Goal: Task Accomplishment & Management: Manage account settings

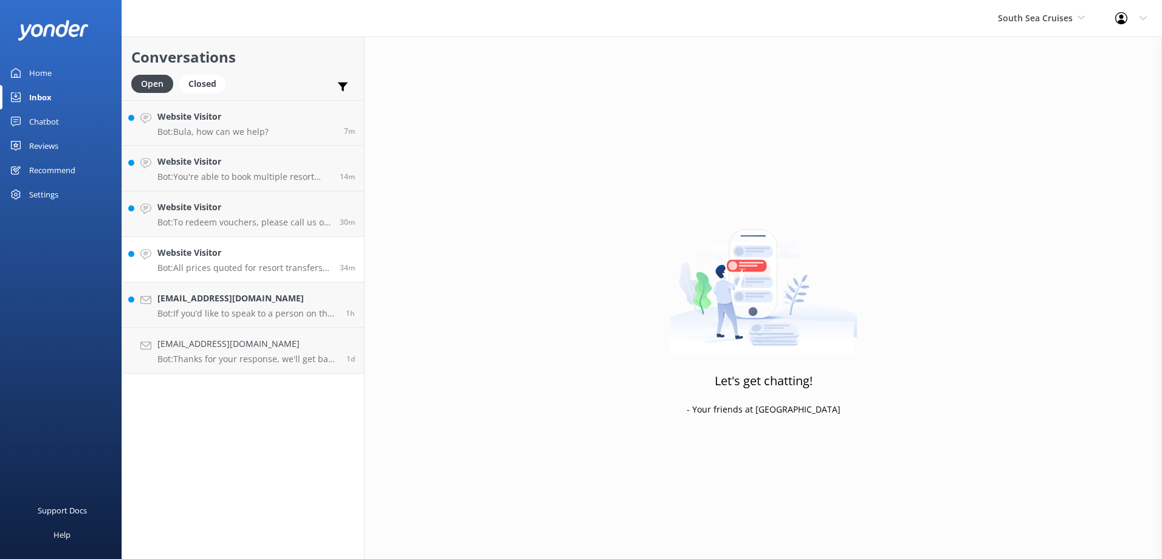
click at [303, 266] on p "Bot: All prices quoted for resort transfers are for one way. For specific prici…" at bounding box center [243, 267] width 173 height 11
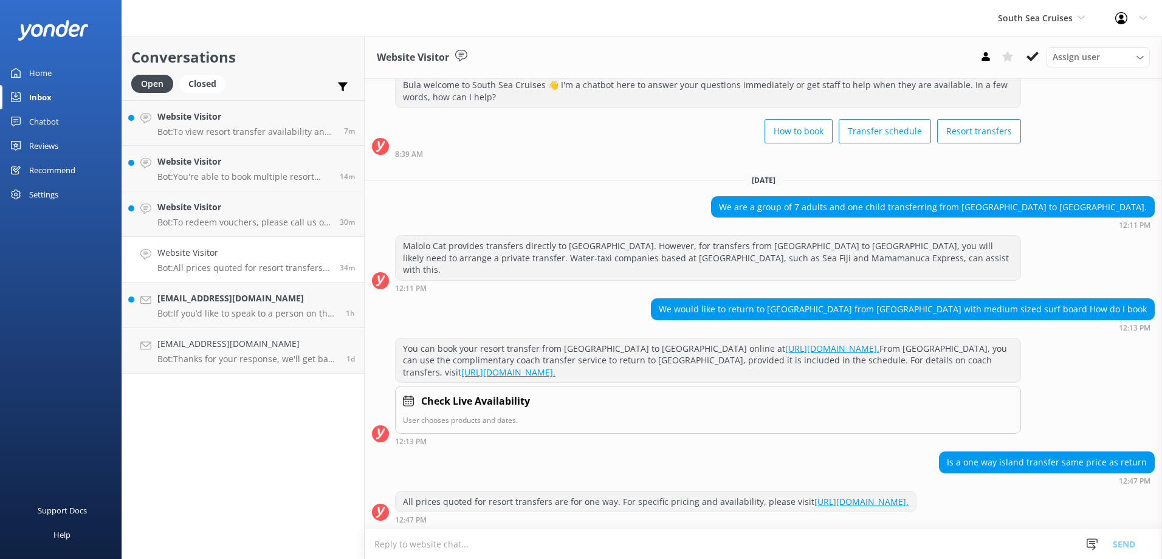
scroll to position [38, 0]
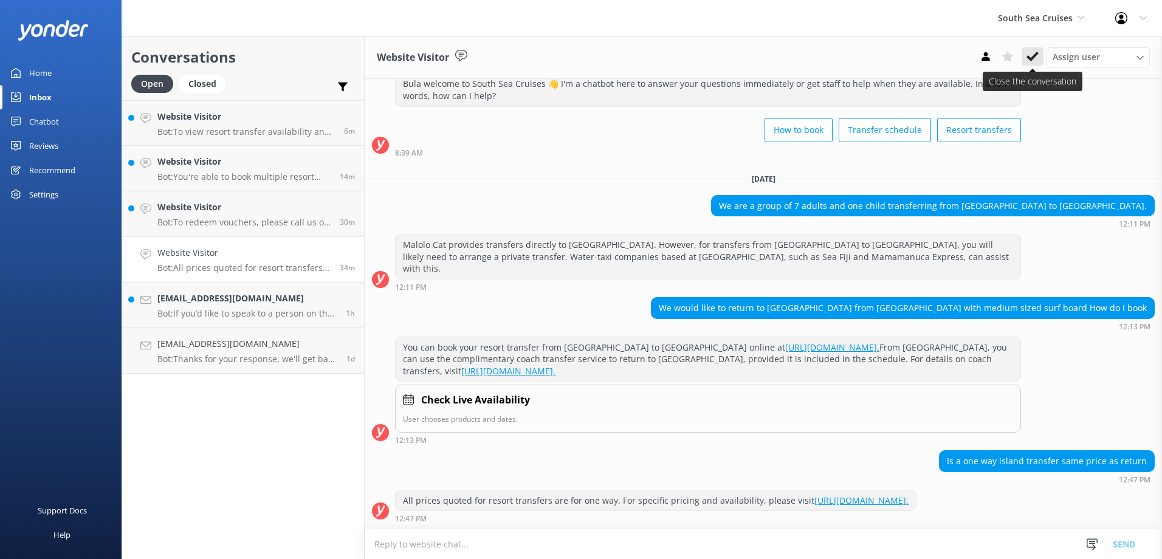
click at [1030, 59] on use at bounding box center [1032, 57] width 12 height 10
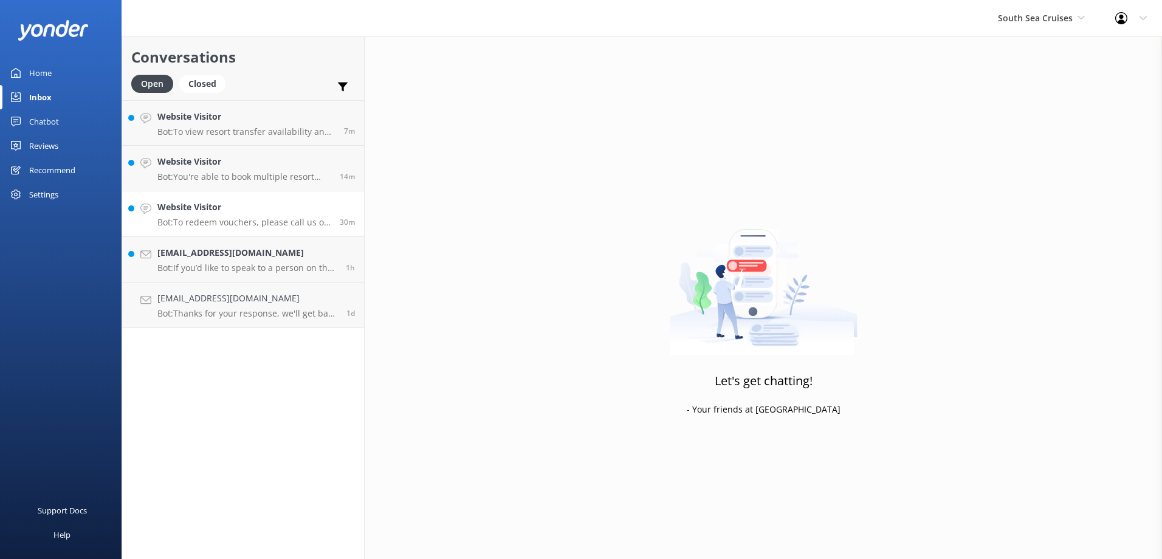
click at [317, 213] on h4 "Website Visitor" at bounding box center [243, 206] width 173 height 13
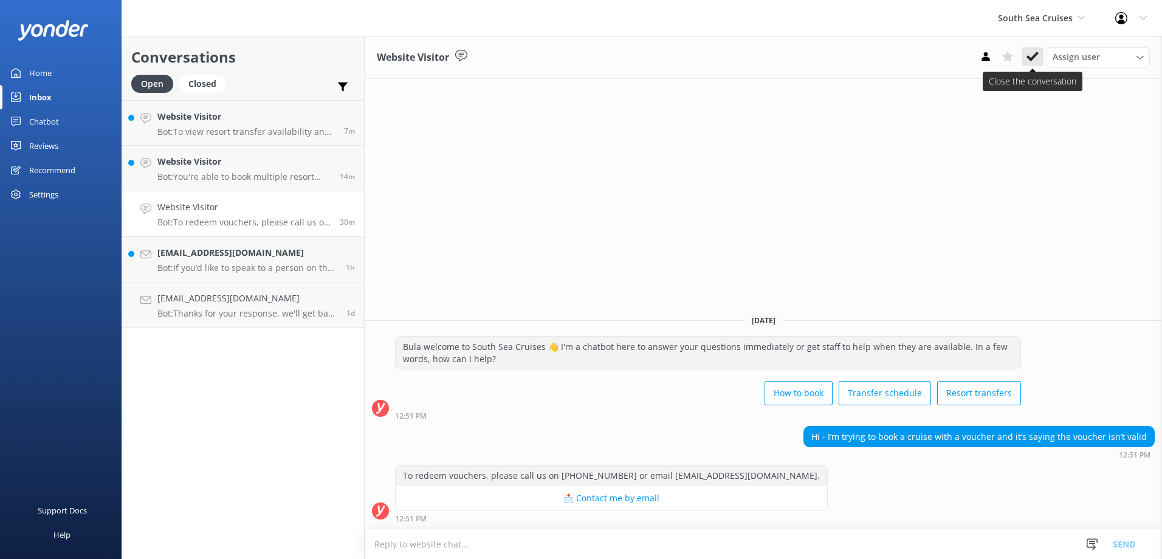
click at [1029, 52] on icon at bounding box center [1032, 56] width 12 height 12
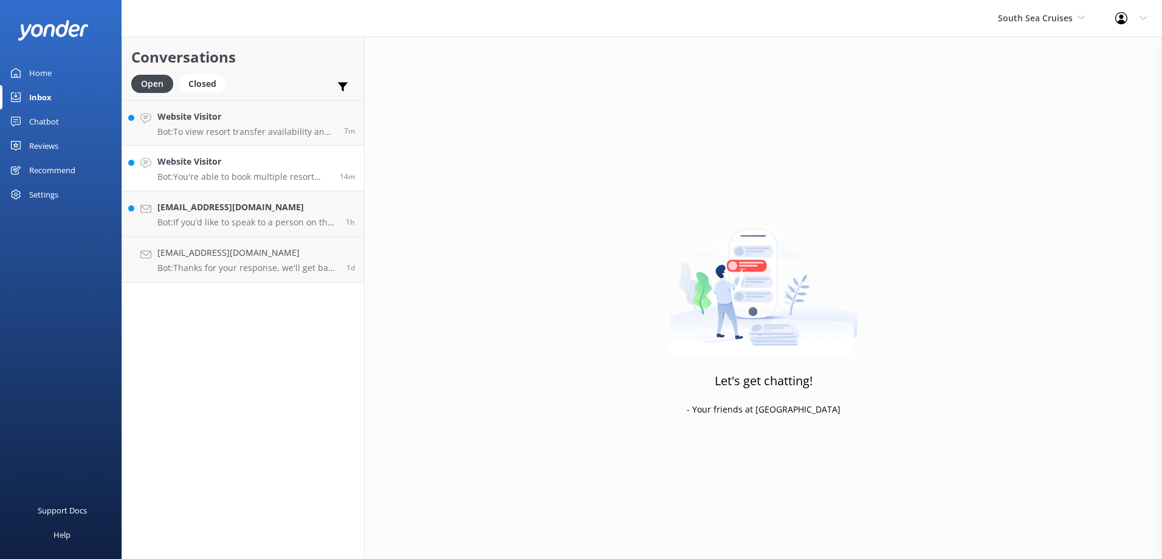
click at [343, 156] on div "14m" at bounding box center [342, 168] width 24 height 27
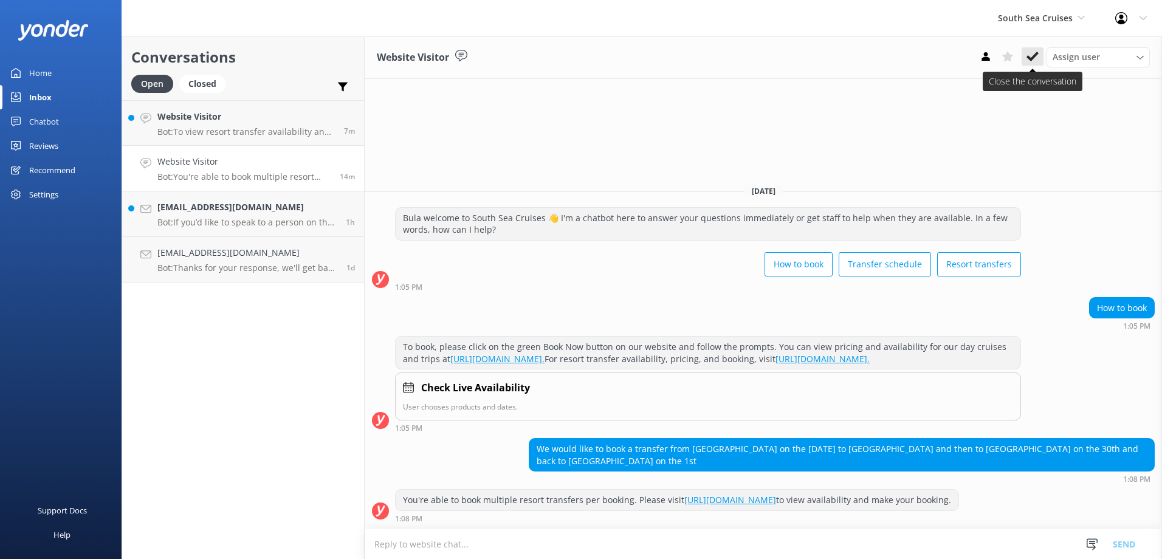
click at [1030, 58] on icon at bounding box center [1032, 56] width 12 height 12
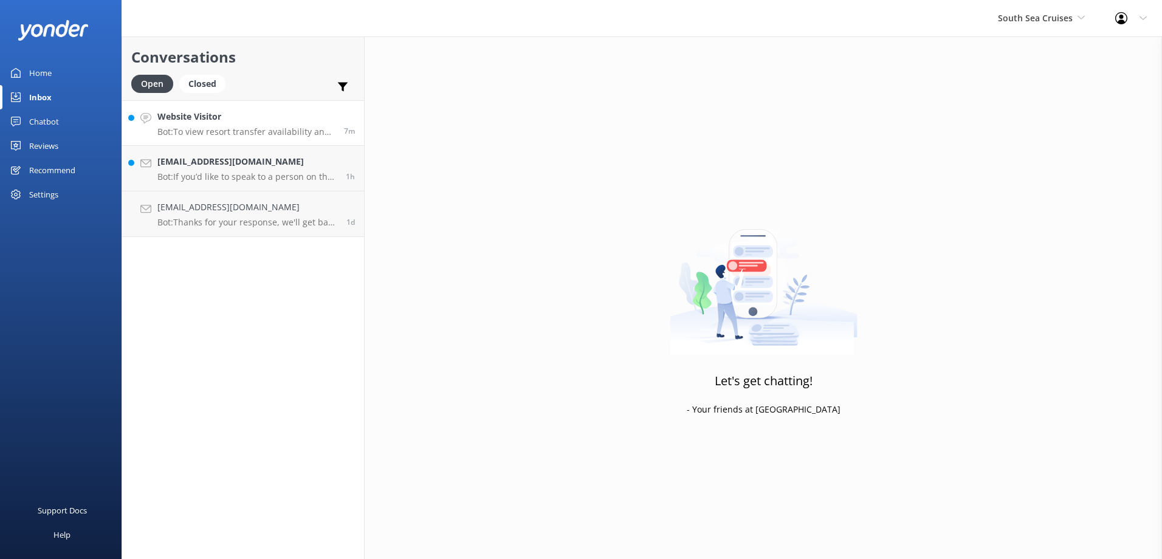
click at [322, 125] on div "Website Visitor Bot: To view resort transfer availability and pricing, please v…" at bounding box center [245, 123] width 177 height 26
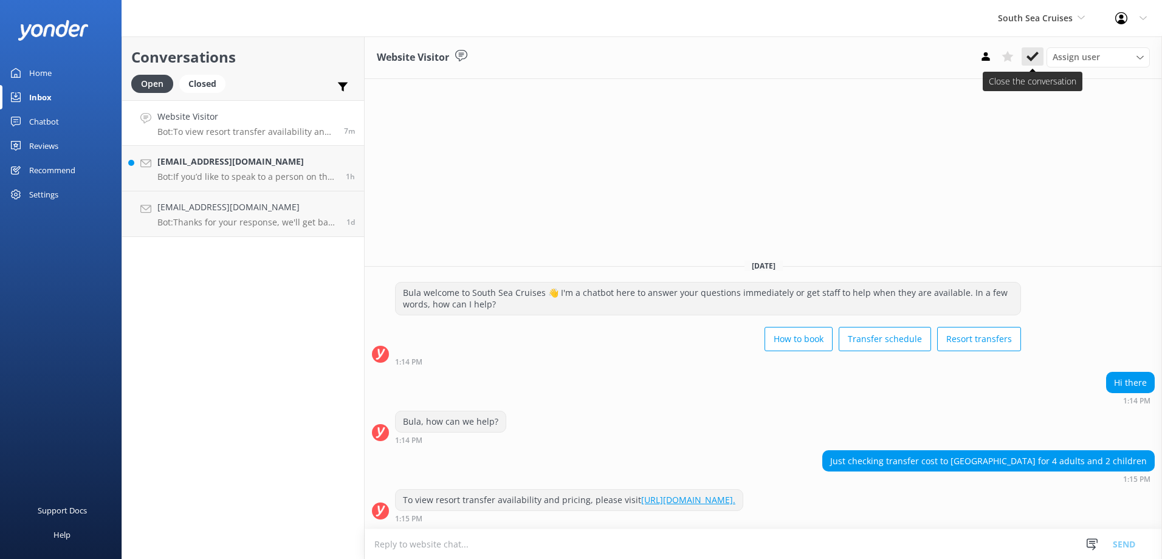
click at [1036, 55] on use at bounding box center [1032, 57] width 12 height 10
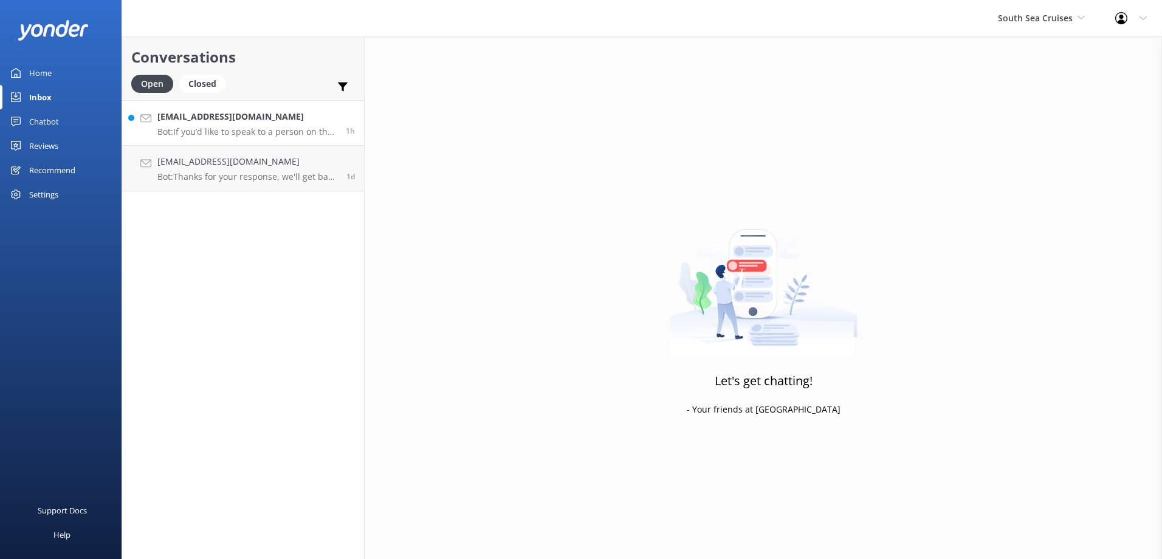
click at [323, 123] on h4 "Claudiomartinez86@hotmail.com" at bounding box center [246, 116] width 179 height 13
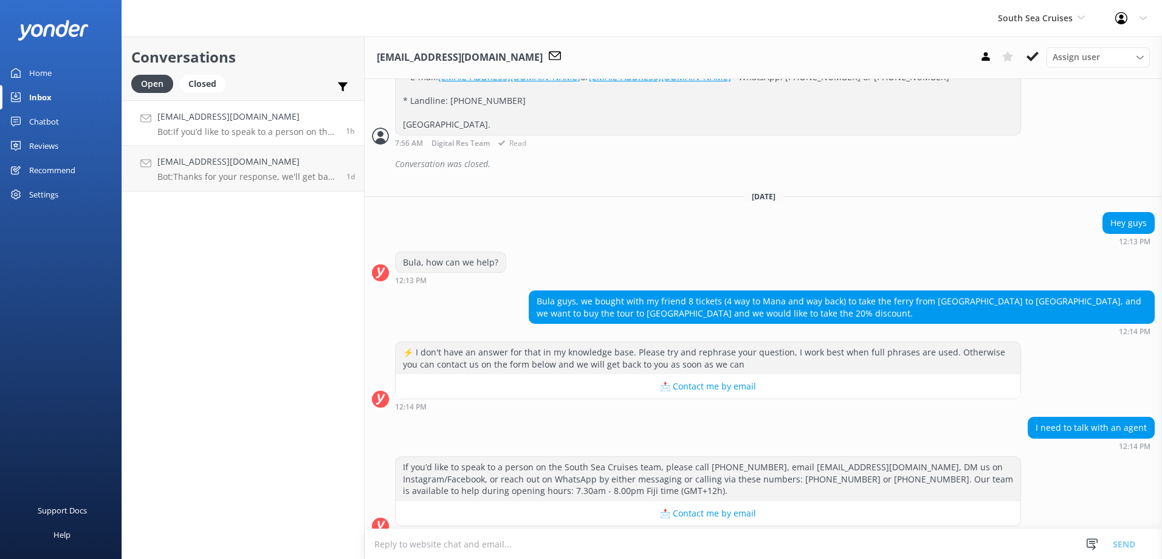
scroll to position [560, 0]
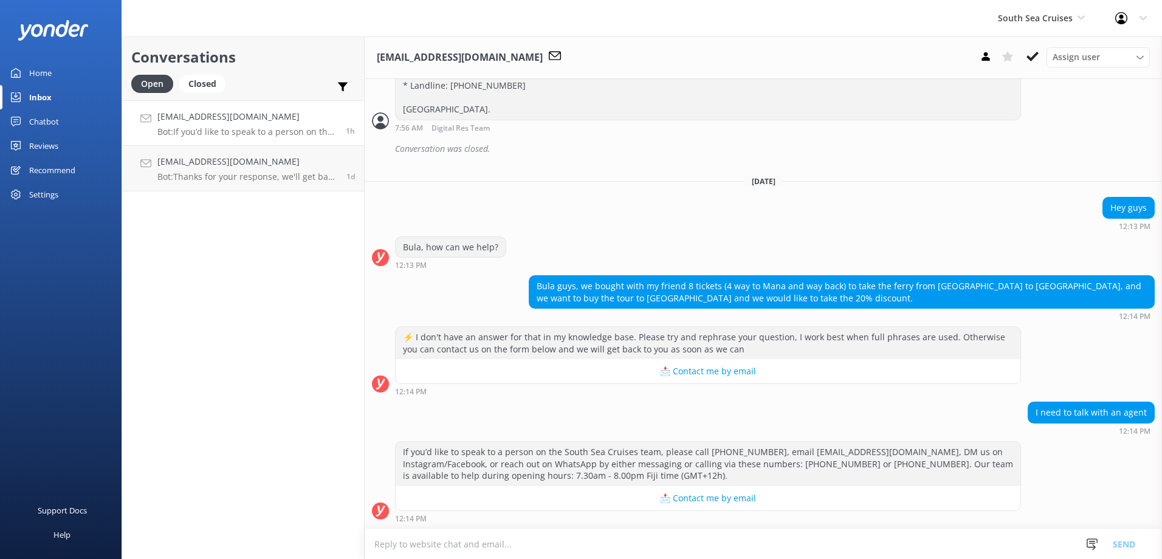
click at [503, 540] on textarea at bounding box center [763, 544] width 797 height 30
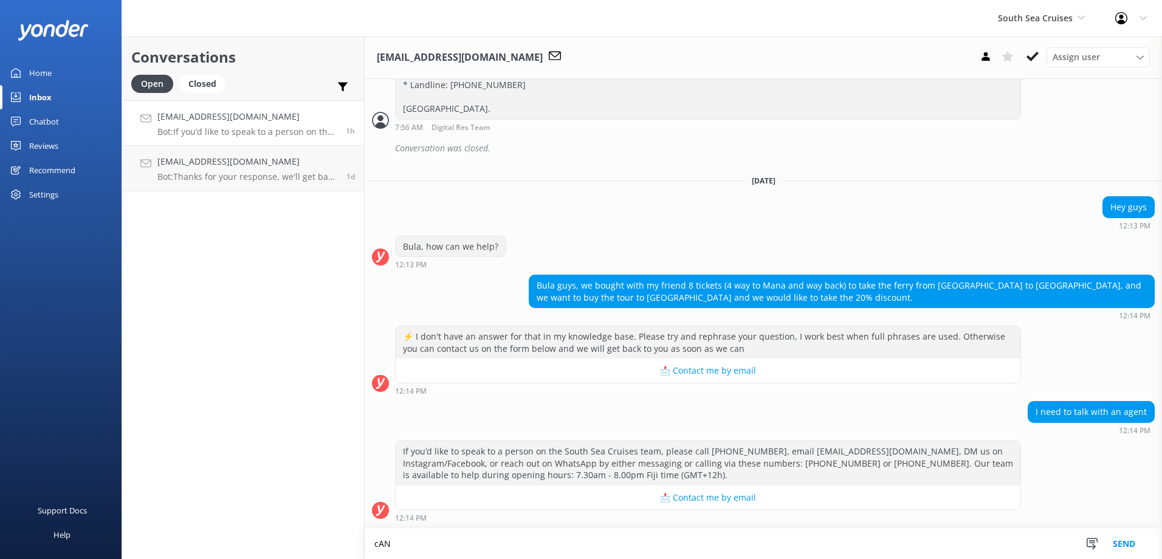
scroll to position [560, 0]
type textarea "c"
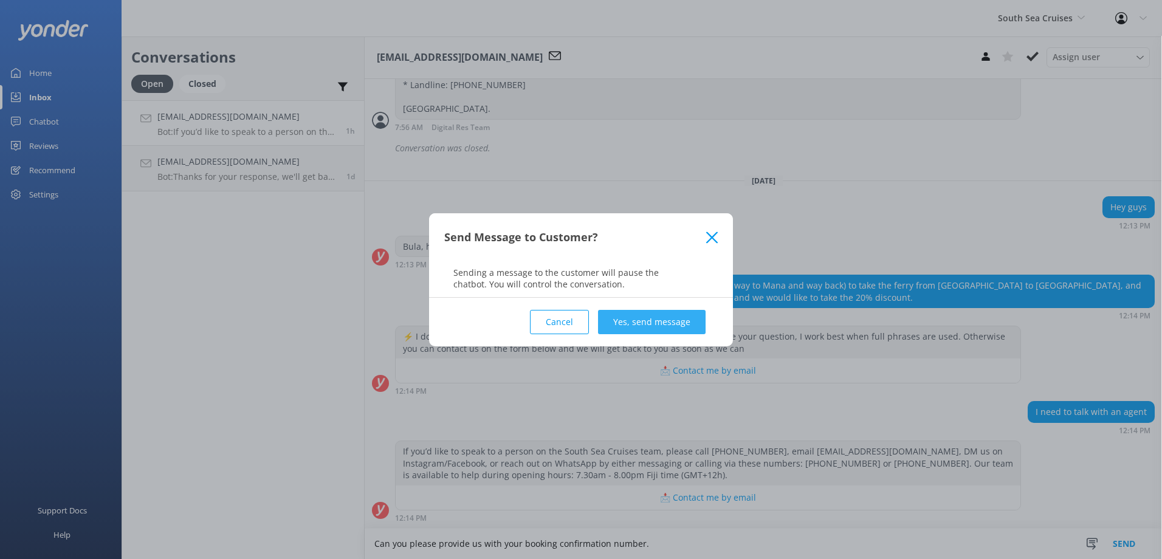
type textarea "Can you please provide us with your booking confirmation number."
click at [686, 326] on button "Yes, send message" at bounding box center [652, 322] width 108 height 24
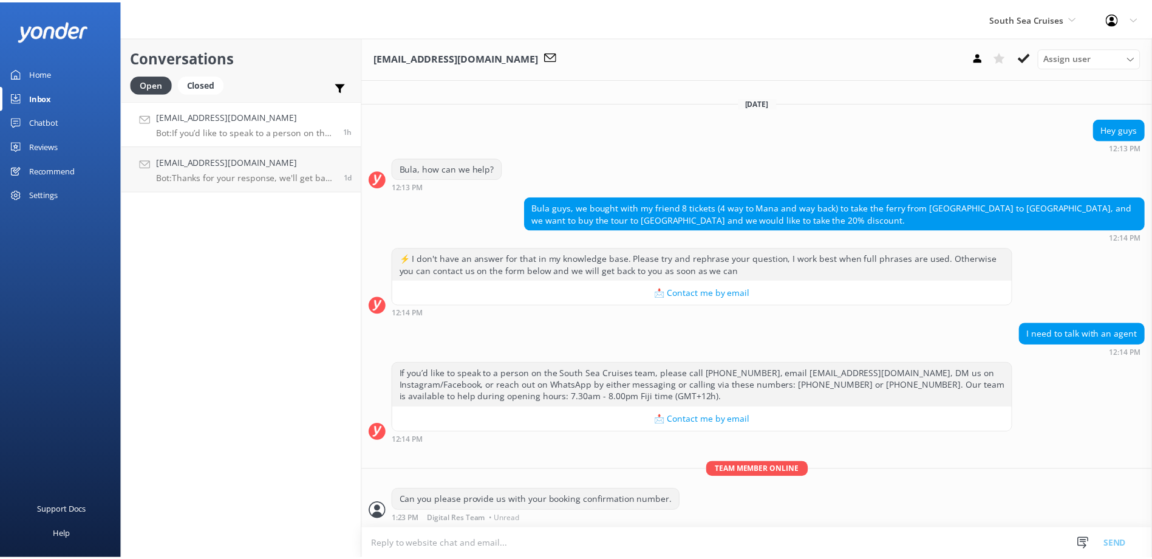
scroll to position [638, 0]
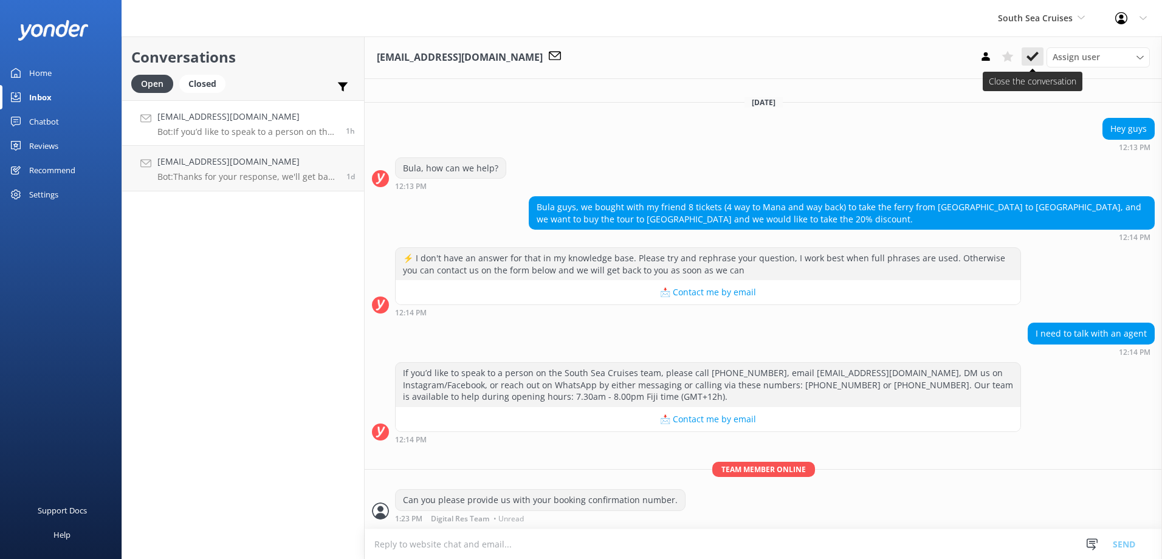
click at [1033, 53] on icon at bounding box center [1032, 56] width 12 height 12
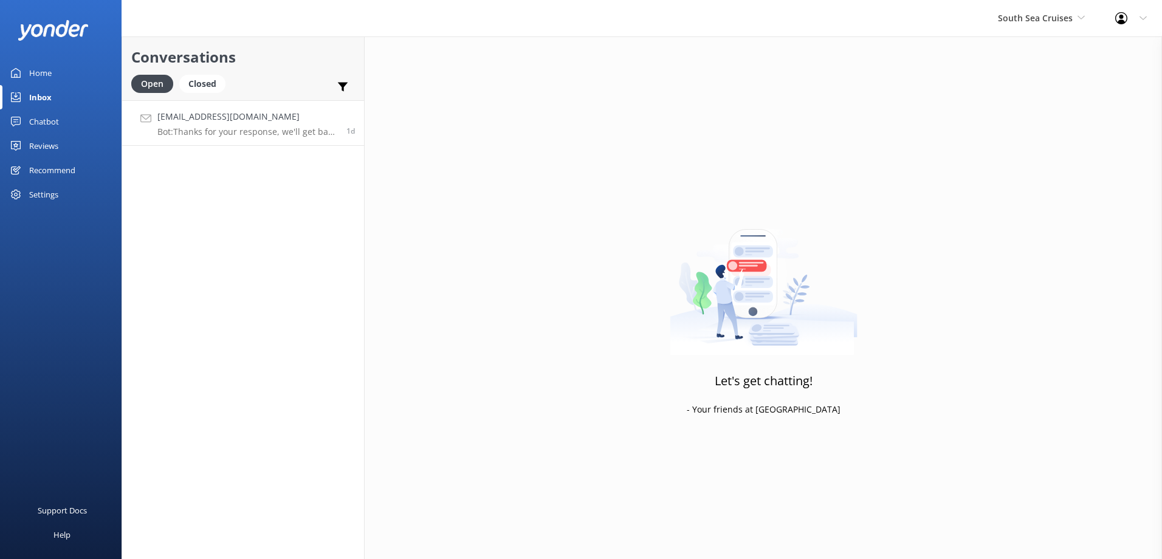
click at [335, 114] on h4 "hollybidwell08@gmail.com" at bounding box center [247, 116] width 180 height 13
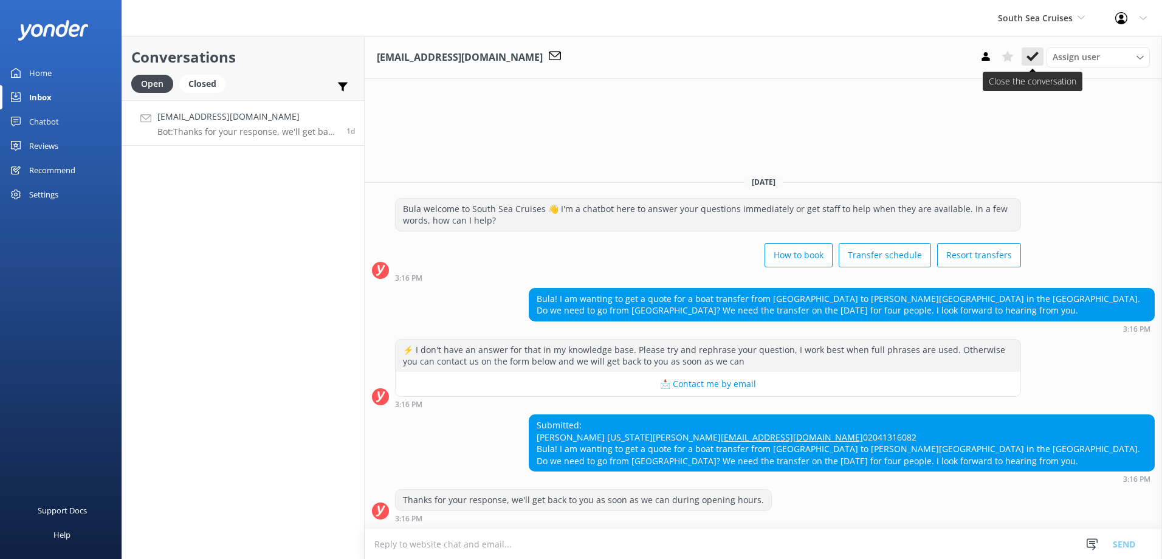
click at [1030, 59] on use at bounding box center [1032, 57] width 12 height 10
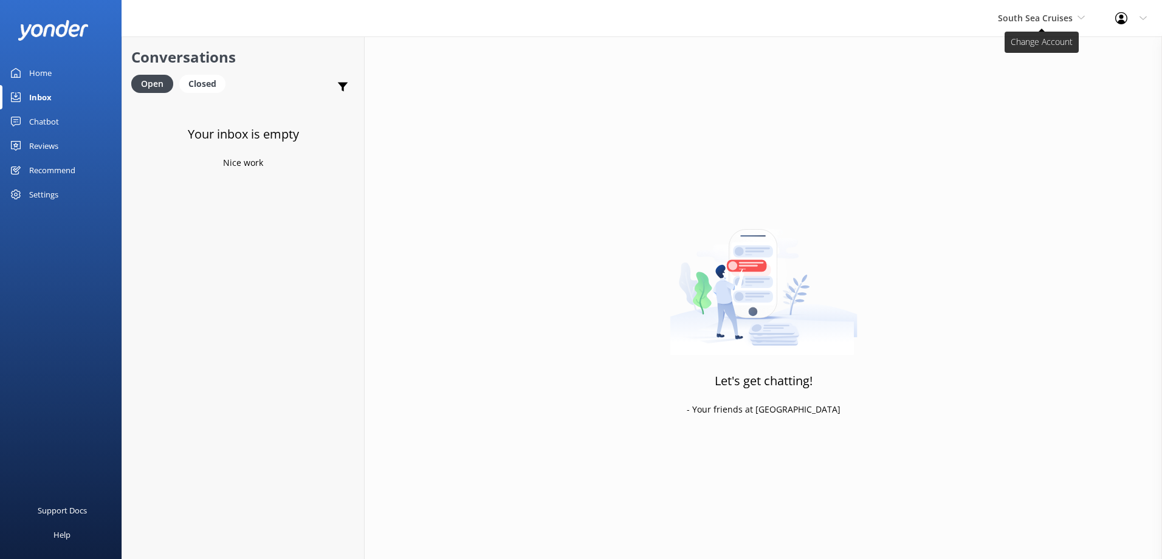
click at [1075, 17] on span "South Sea Cruises" at bounding box center [1041, 18] width 87 height 13
click at [1020, 111] on link "Malamala Beach Club" at bounding box center [1043, 109] width 122 height 29
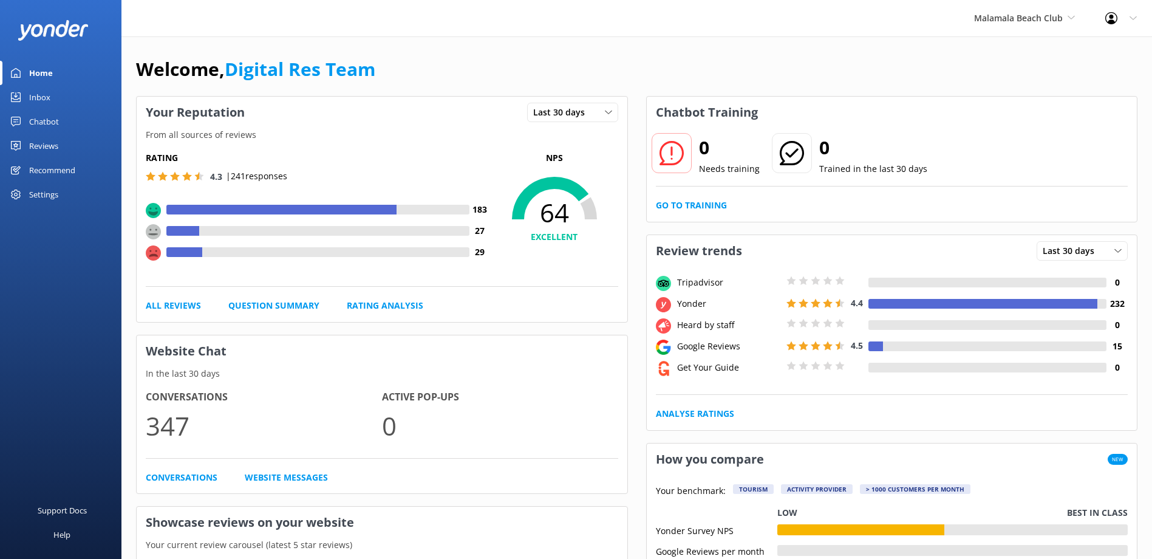
click at [44, 98] on div "Inbox" at bounding box center [39, 97] width 21 height 24
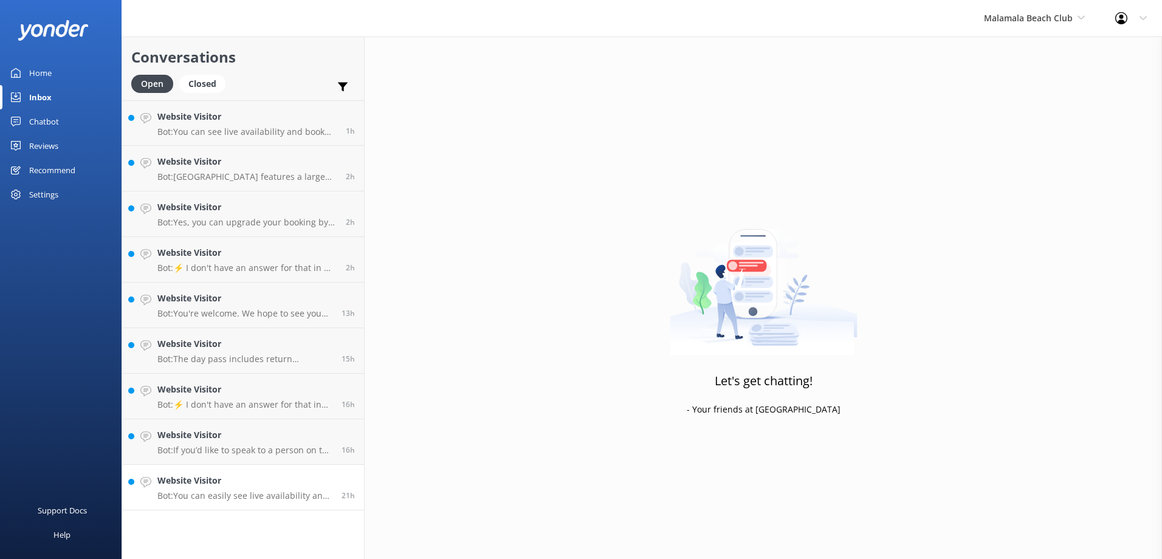
click at [267, 467] on link "Website Visitor Bot: You can easily see live availability and book online at [U…" at bounding box center [243, 488] width 242 height 46
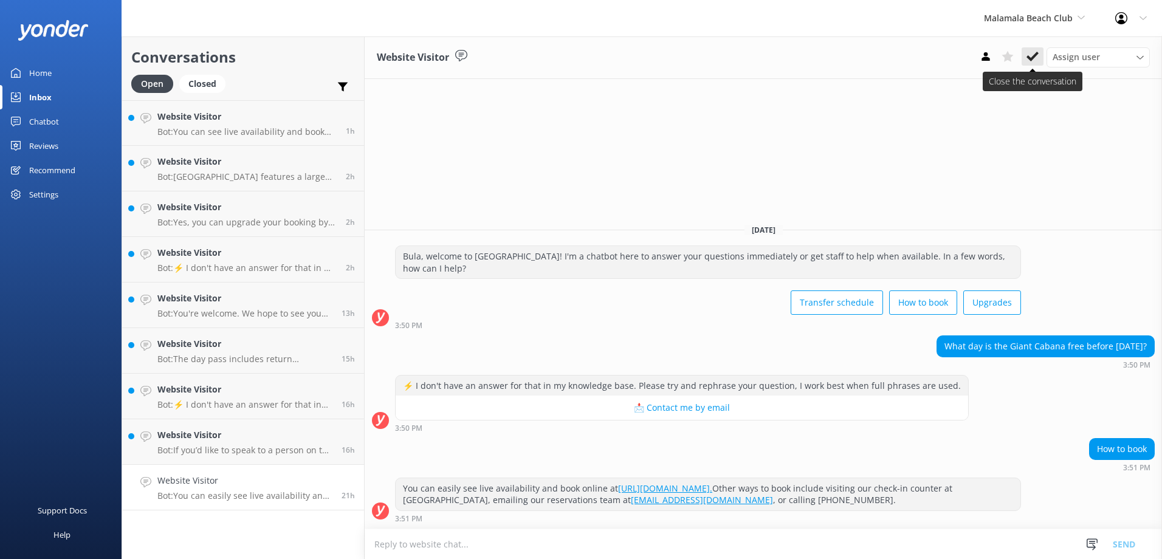
click at [1032, 64] on button at bounding box center [1032, 56] width 22 height 18
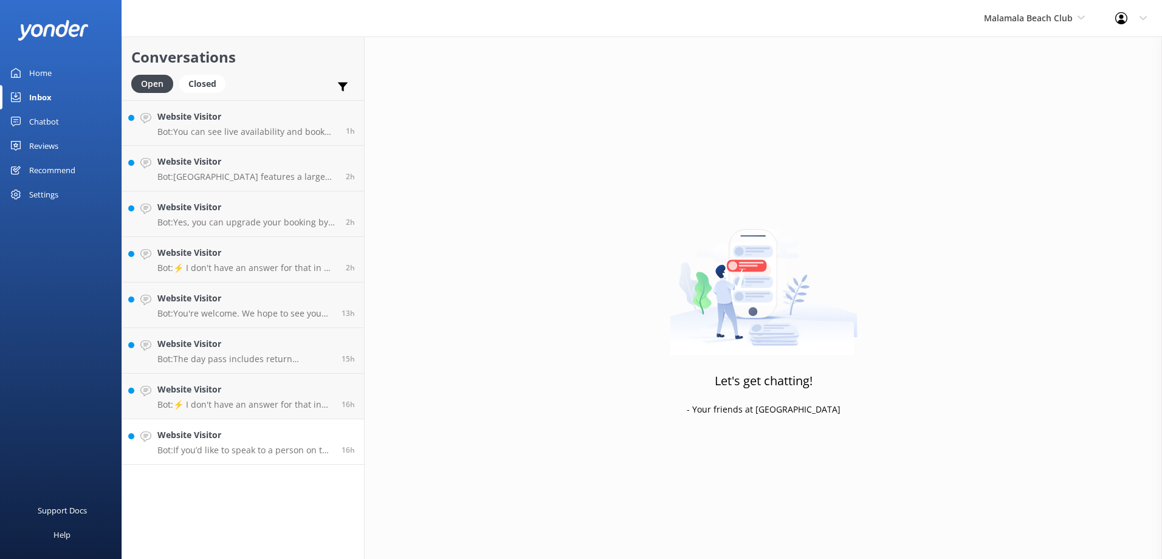
click at [276, 436] on h4 "Website Visitor" at bounding box center [244, 434] width 175 height 13
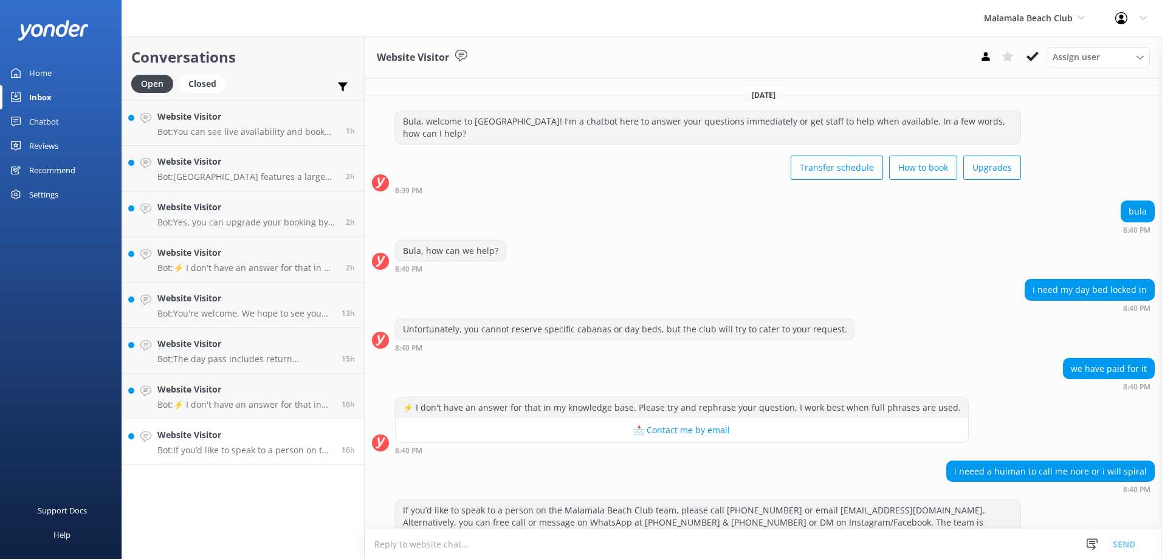
scroll to position [58, 0]
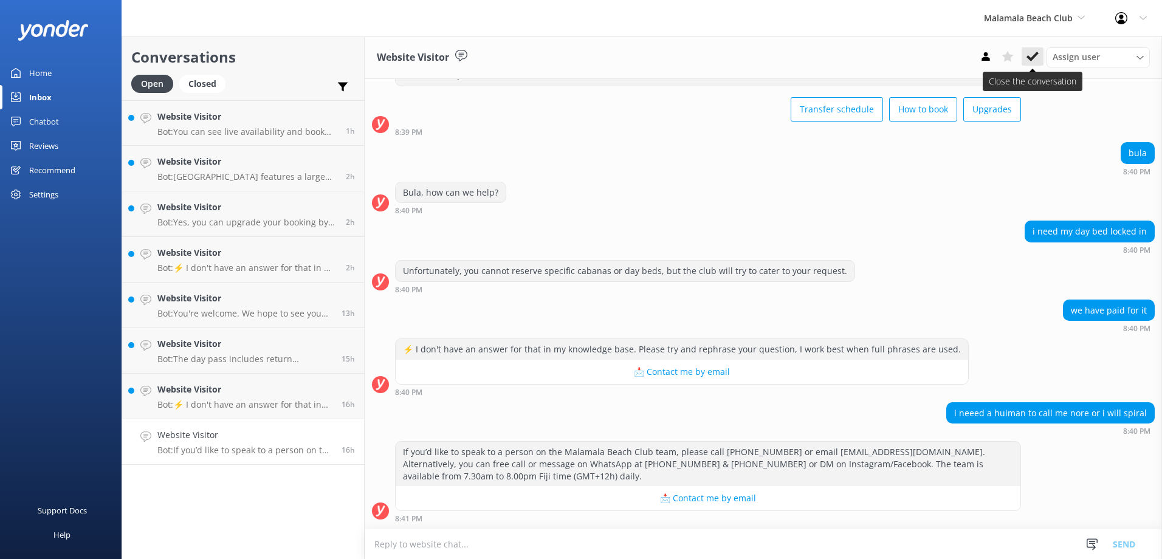
click at [1038, 52] on icon at bounding box center [1032, 56] width 12 height 12
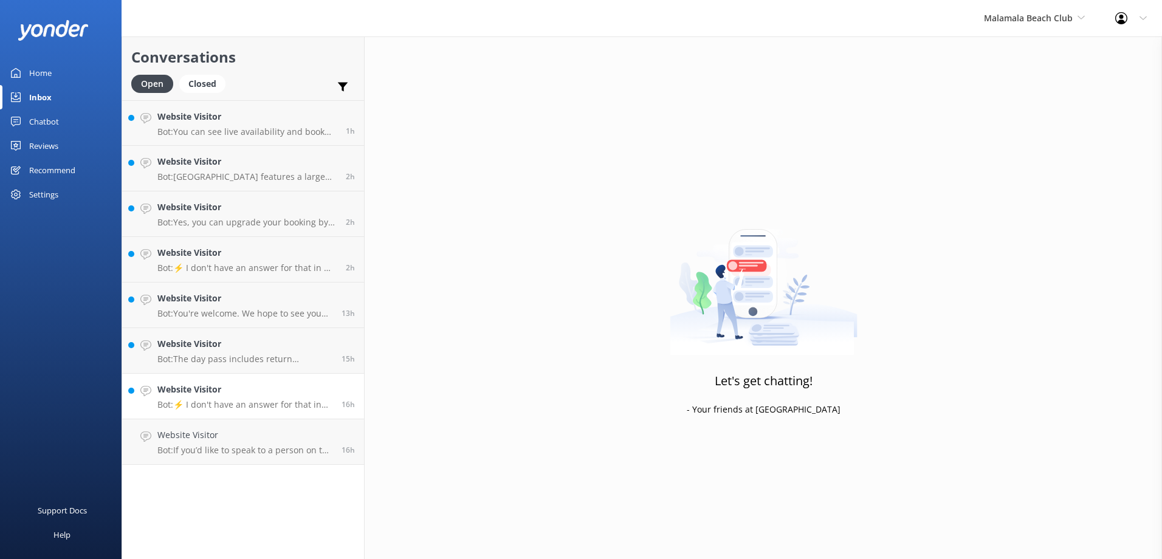
click at [325, 391] on h4 "Website Visitor" at bounding box center [244, 389] width 175 height 13
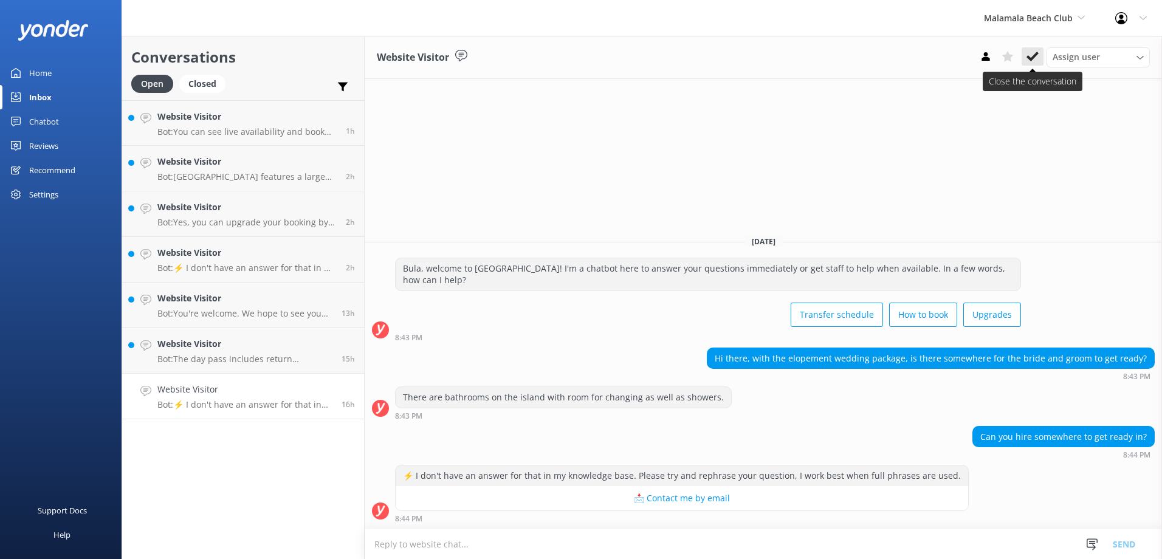
click at [1032, 58] on use at bounding box center [1032, 57] width 12 height 10
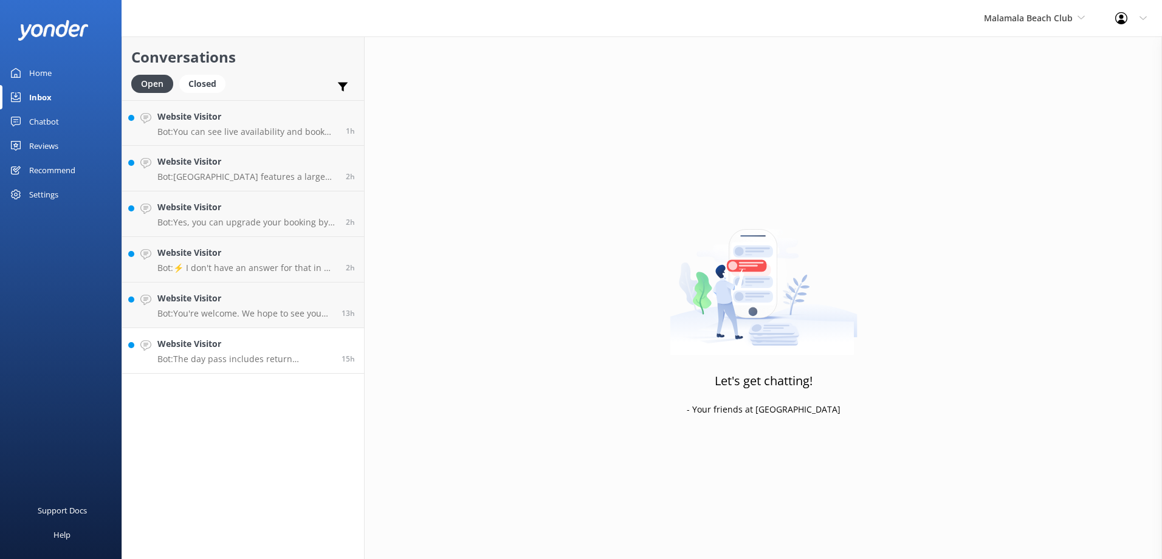
click at [306, 334] on link "Website Visitor Bot: The day pass includes return transfers, coach transfers if…" at bounding box center [243, 351] width 242 height 46
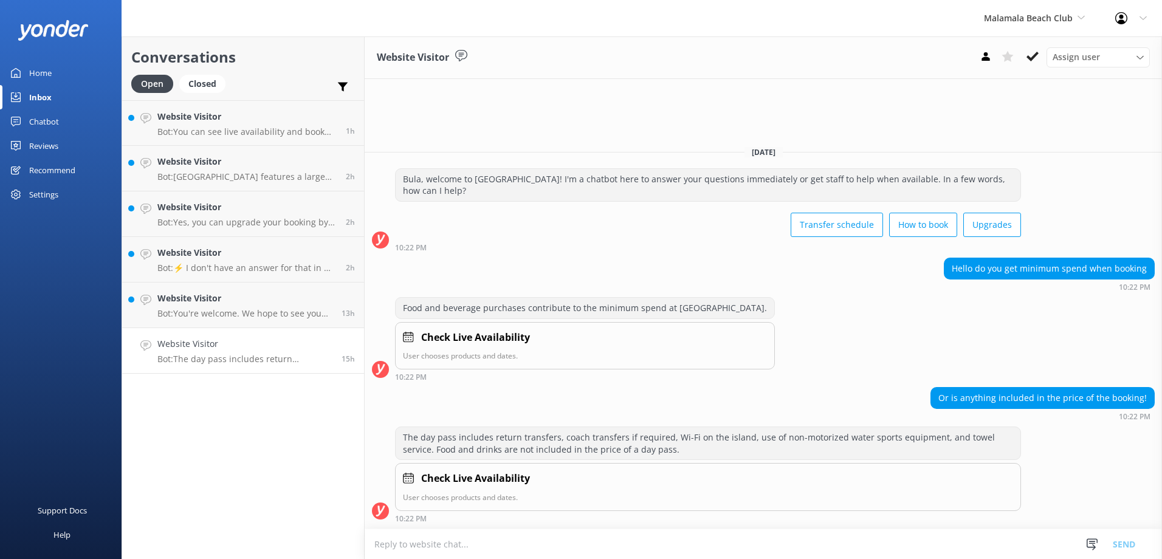
click at [515, 552] on textarea at bounding box center [763, 544] width 797 height 30
paste textarea "MALAMALA BEACH CLUB FULL OR HALF DAY CRUISE: INCLUSIONS: * Return Vessel transf…"
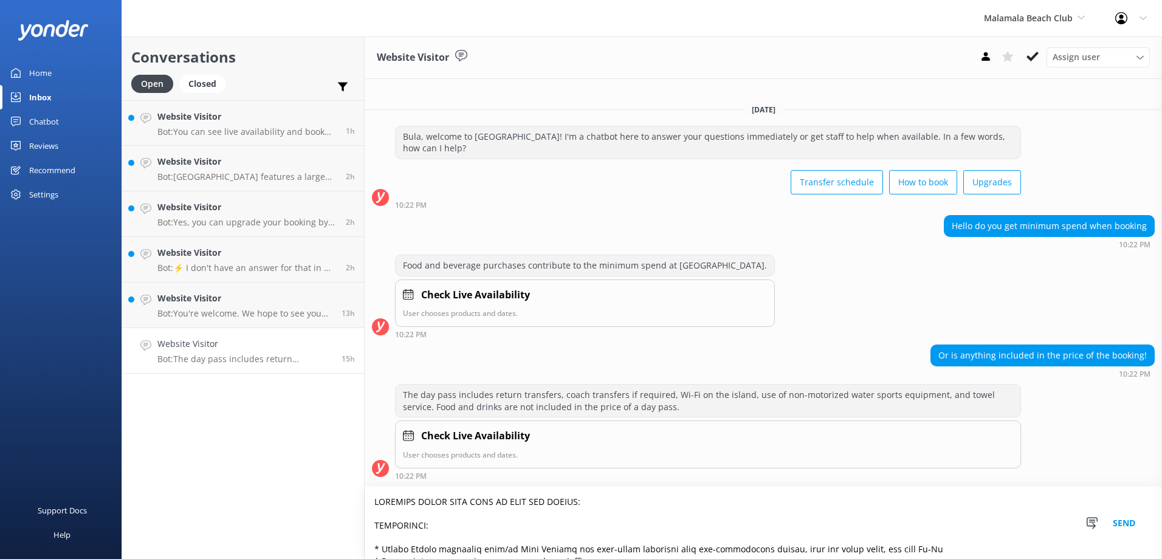
type textarea "MALAMALA BEACH CLUB FULL OR HALF DAY CRUISE: INCLUSIONS: * Return Vessel transf…"
click at [1122, 522] on button "Send" at bounding box center [1124, 523] width 46 height 72
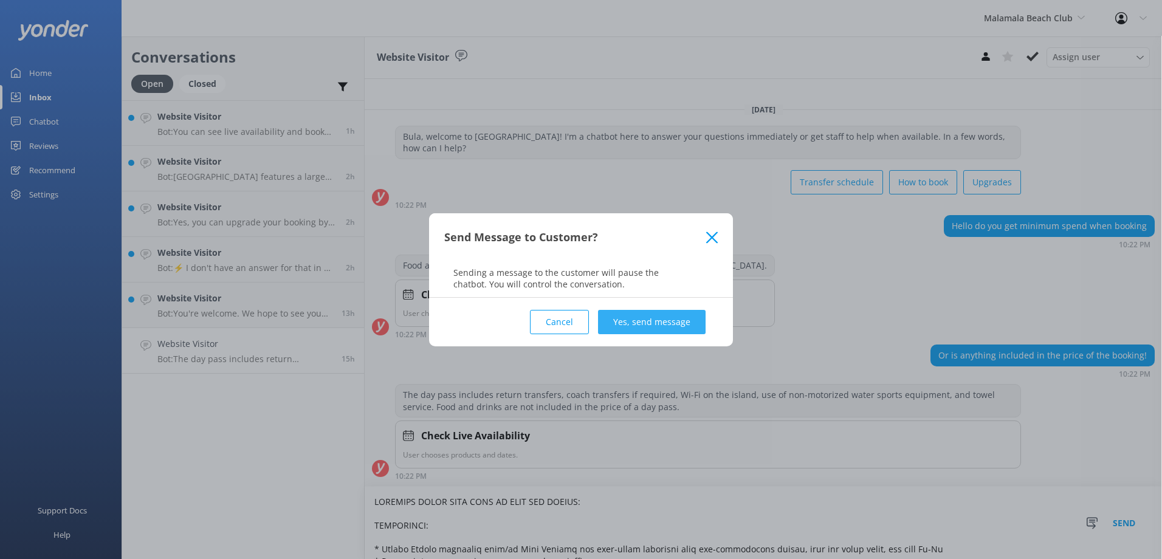
click at [658, 326] on button "Yes, send message" at bounding box center [652, 322] width 108 height 24
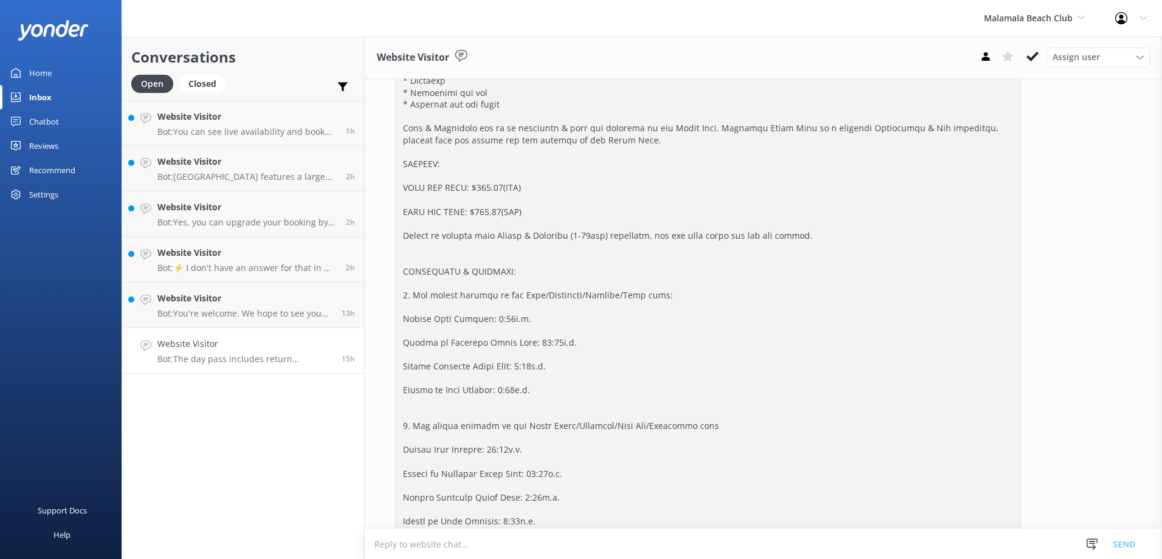
scroll to position [663, 0]
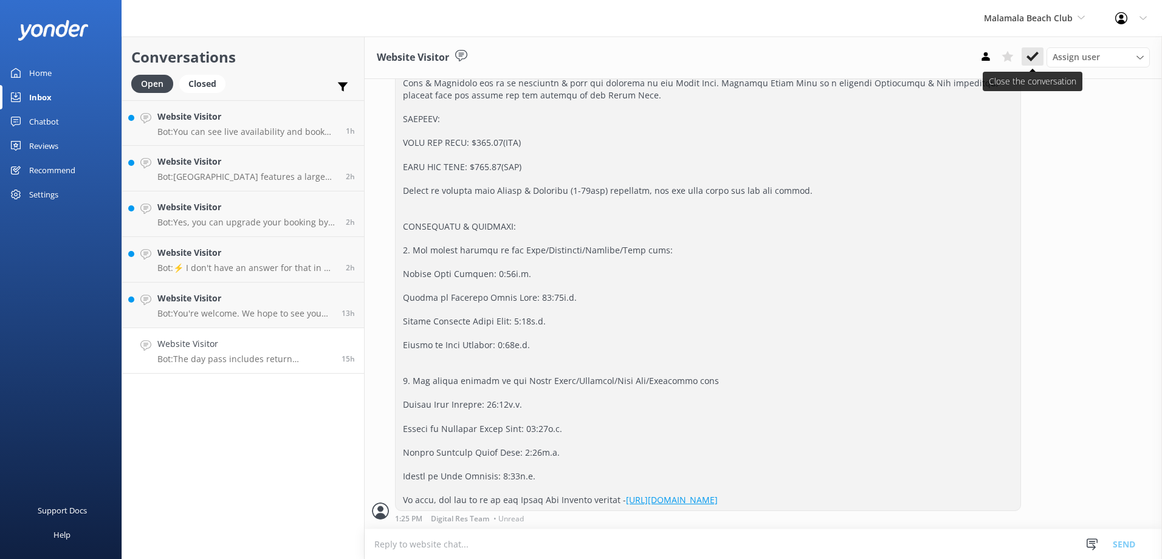
click at [1033, 58] on use at bounding box center [1032, 57] width 12 height 10
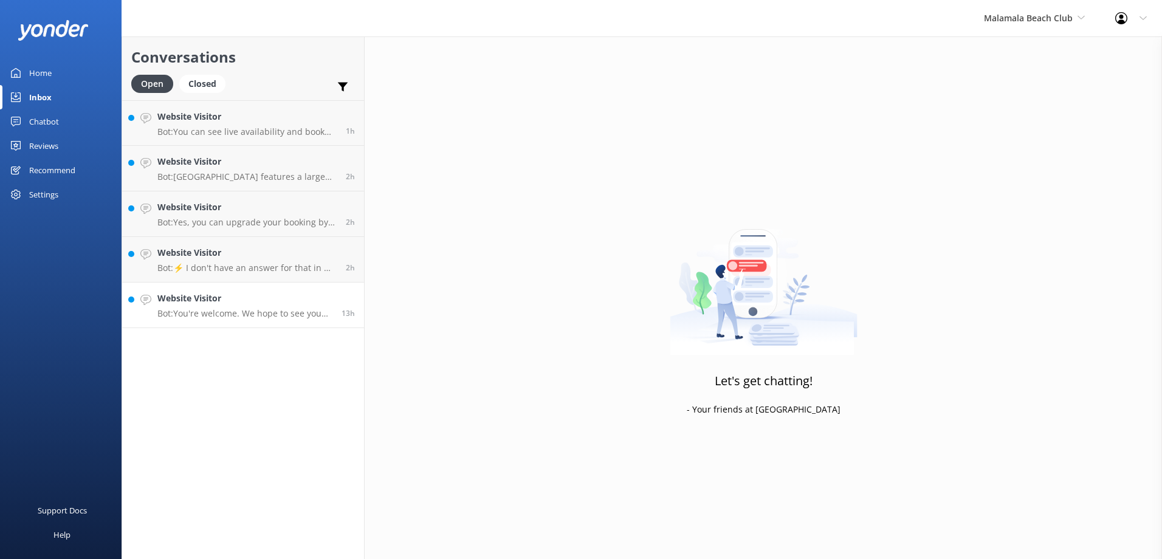
click at [296, 291] on link "Website Visitor Bot: You're welcome. We hope to see you Malamala Beach Club Soo…" at bounding box center [243, 305] width 242 height 46
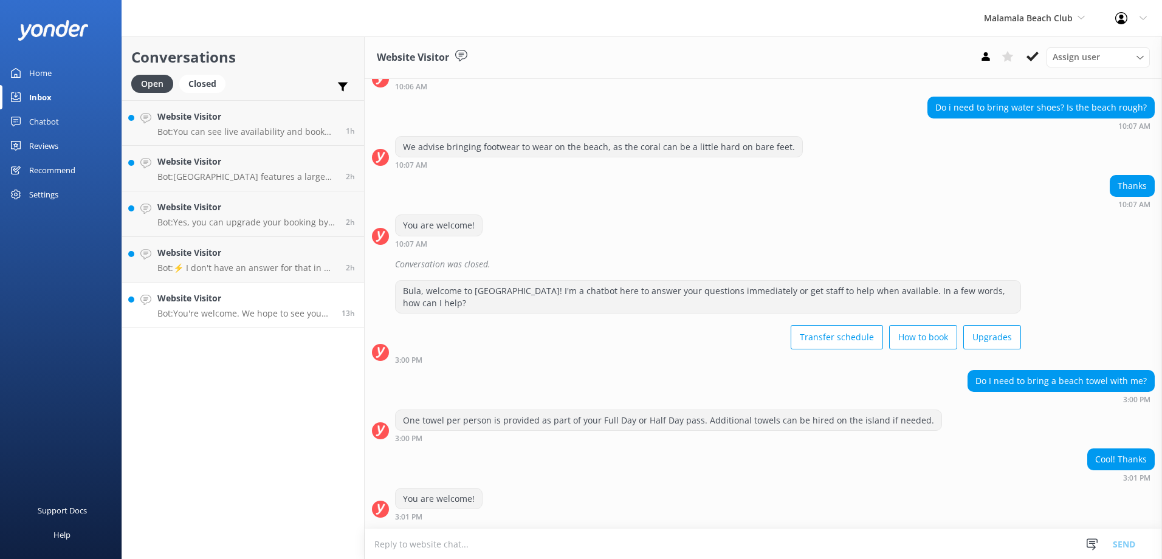
scroll to position [1839, 0]
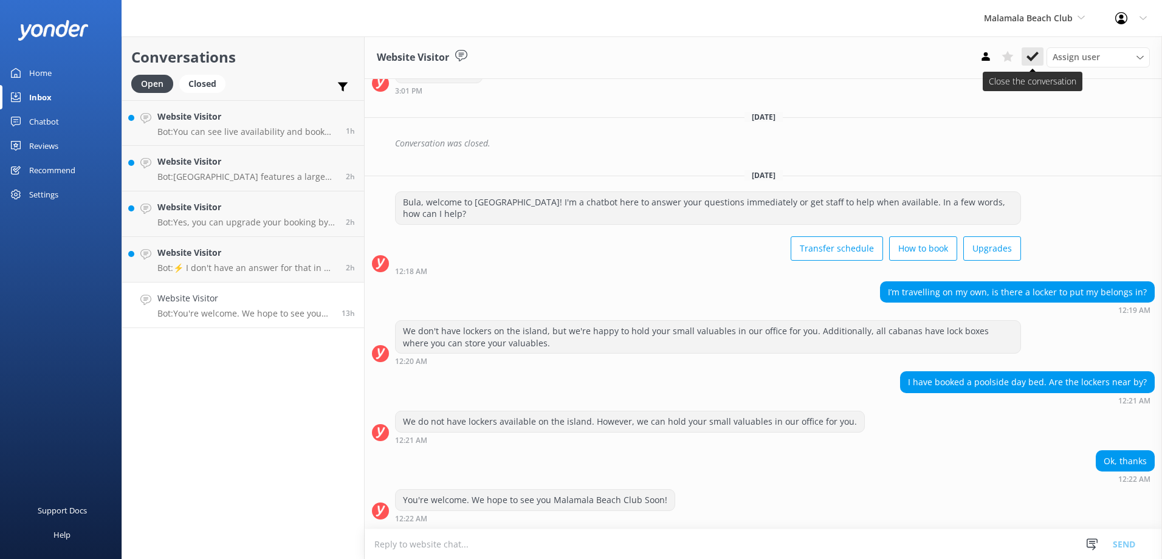
click at [1032, 53] on icon at bounding box center [1032, 56] width 12 height 12
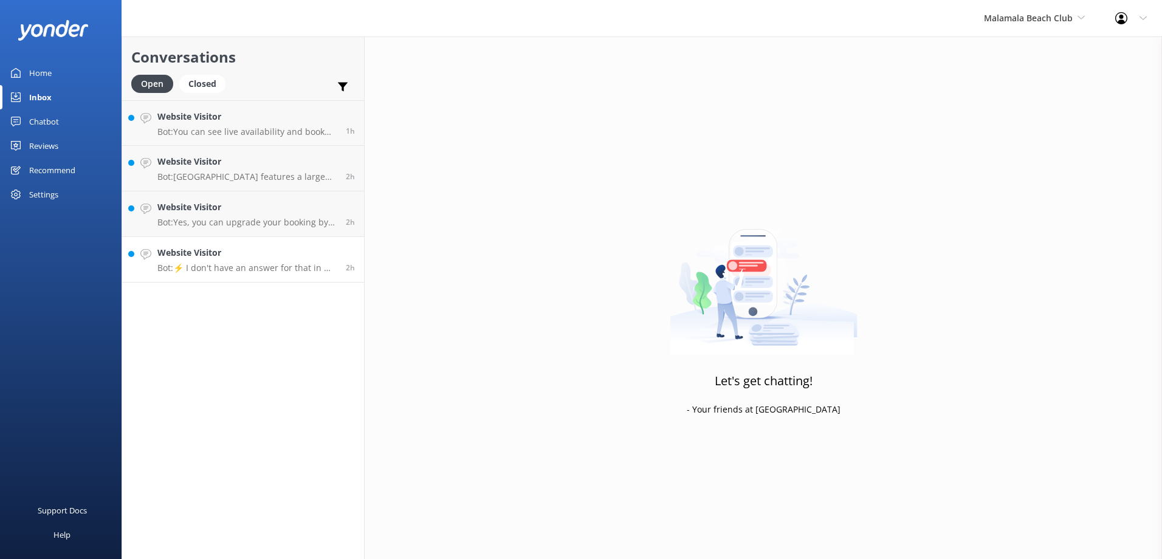
click at [315, 253] on h4 "Website Visitor" at bounding box center [246, 252] width 179 height 13
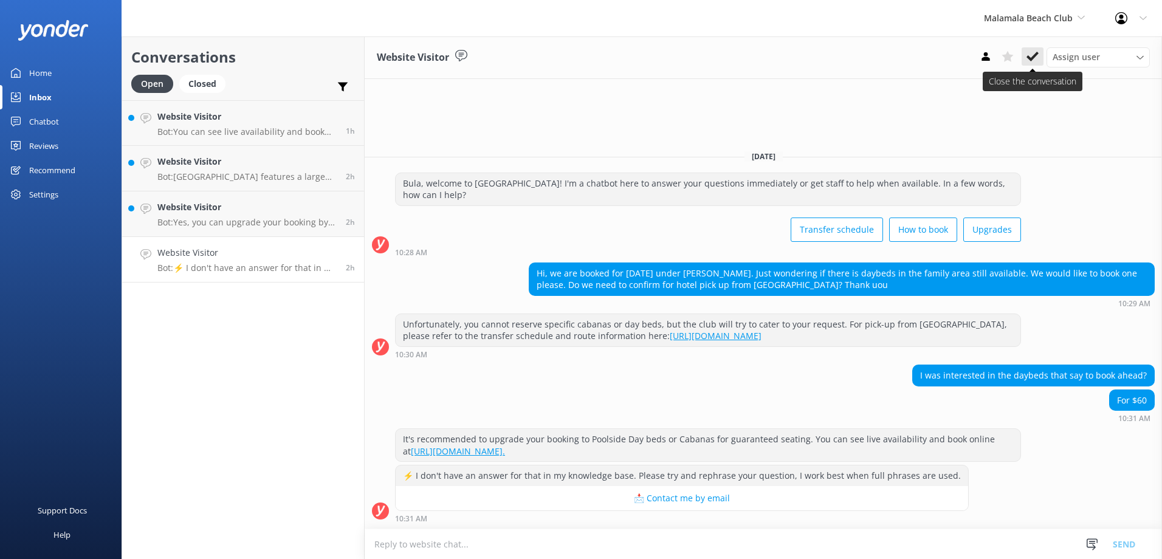
click at [1029, 57] on use at bounding box center [1032, 57] width 12 height 10
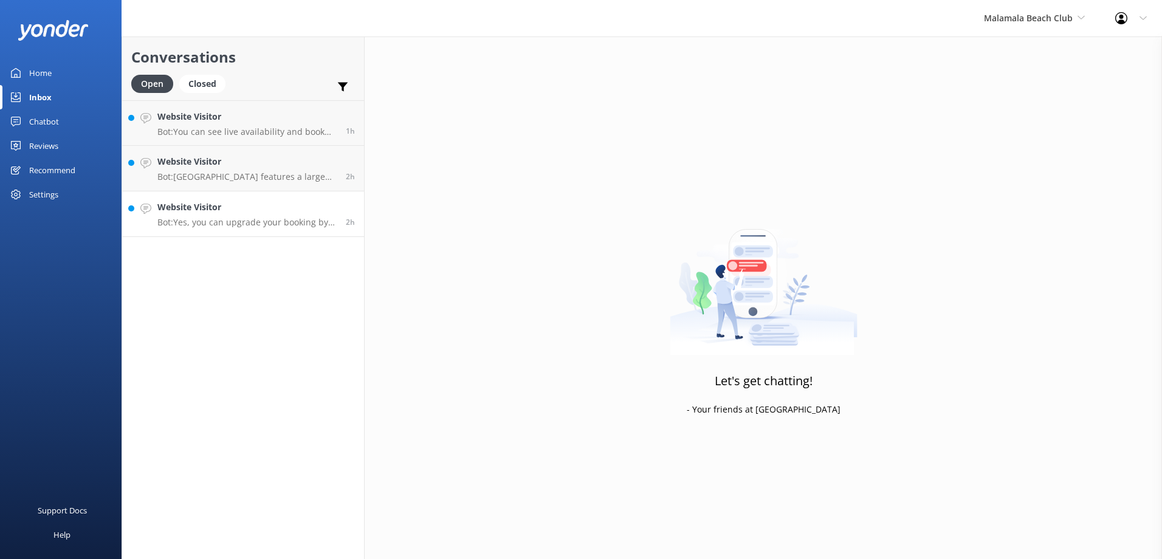
click at [320, 204] on h4 "Website Visitor" at bounding box center [246, 206] width 179 height 13
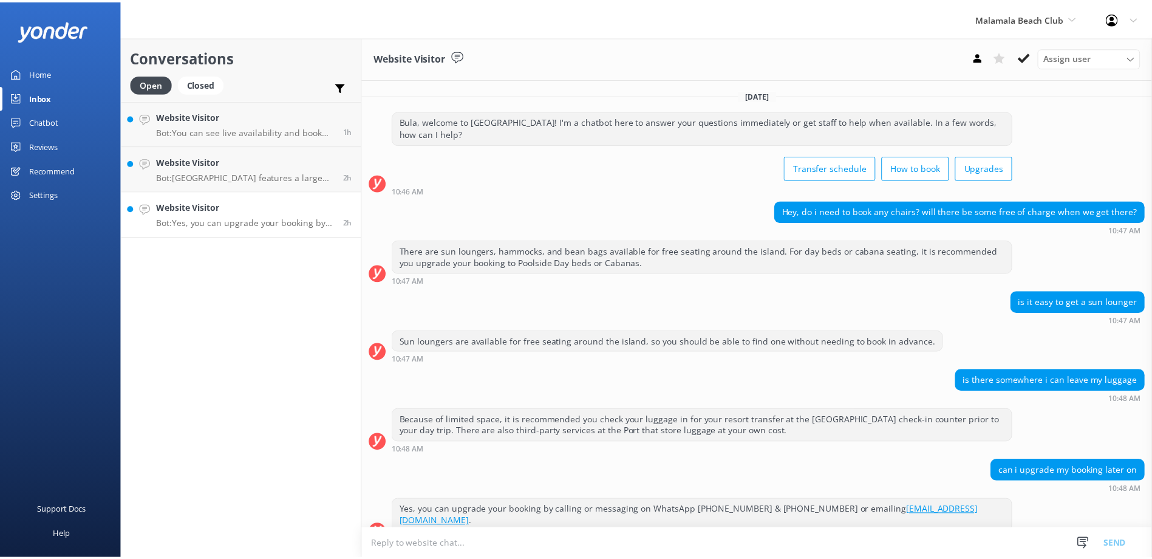
scroll to position [10, 0]
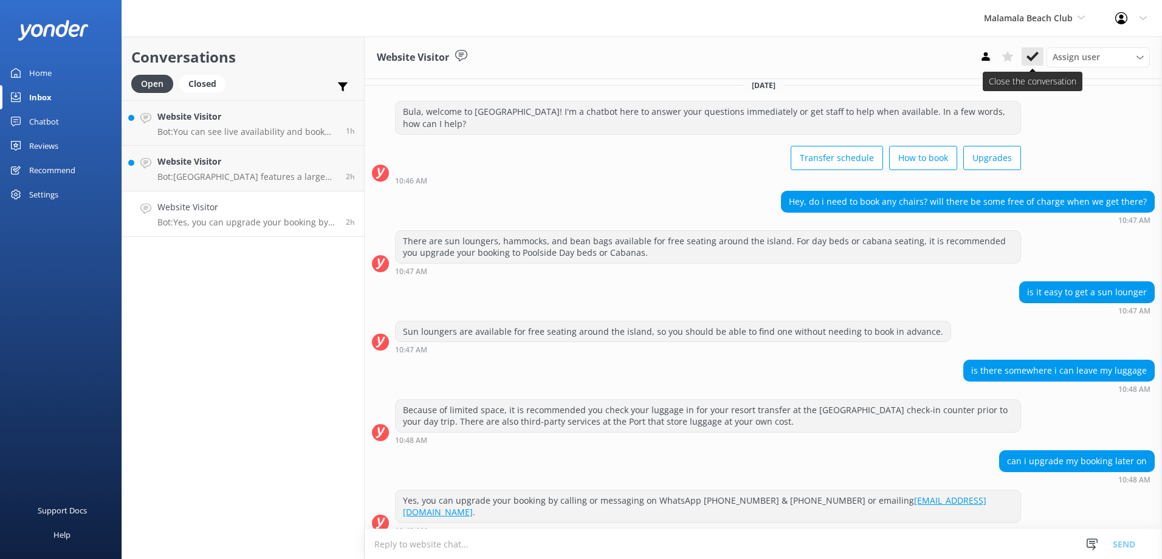
click at [1038, 55] on icon at bounding box center [1032, 56] width 12 height 12
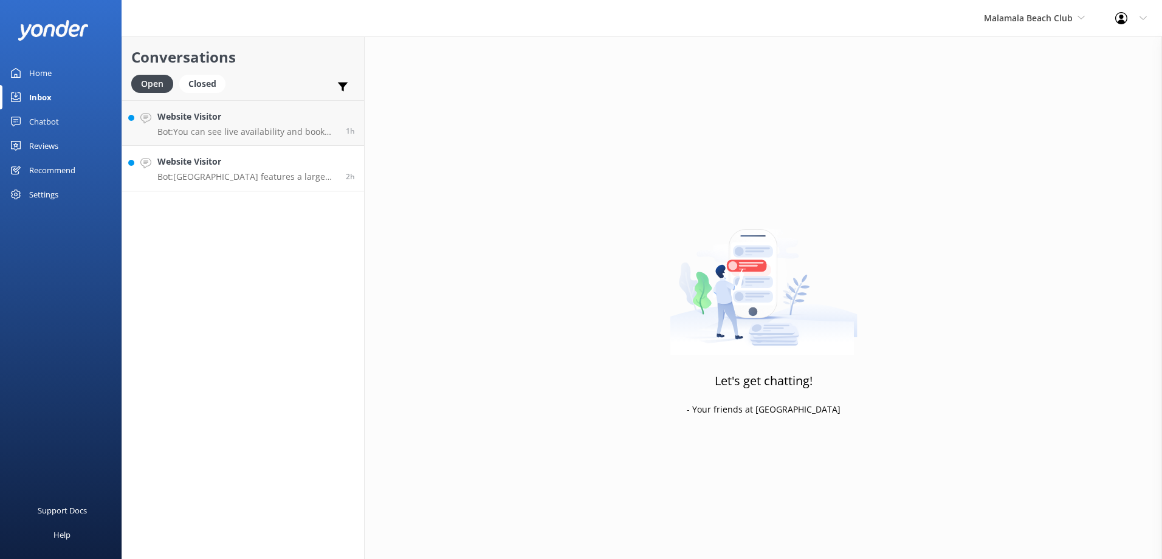
click at [301, 163] on h4 "Website Visitor" at bounding box center [246, 161] width 179 height 13
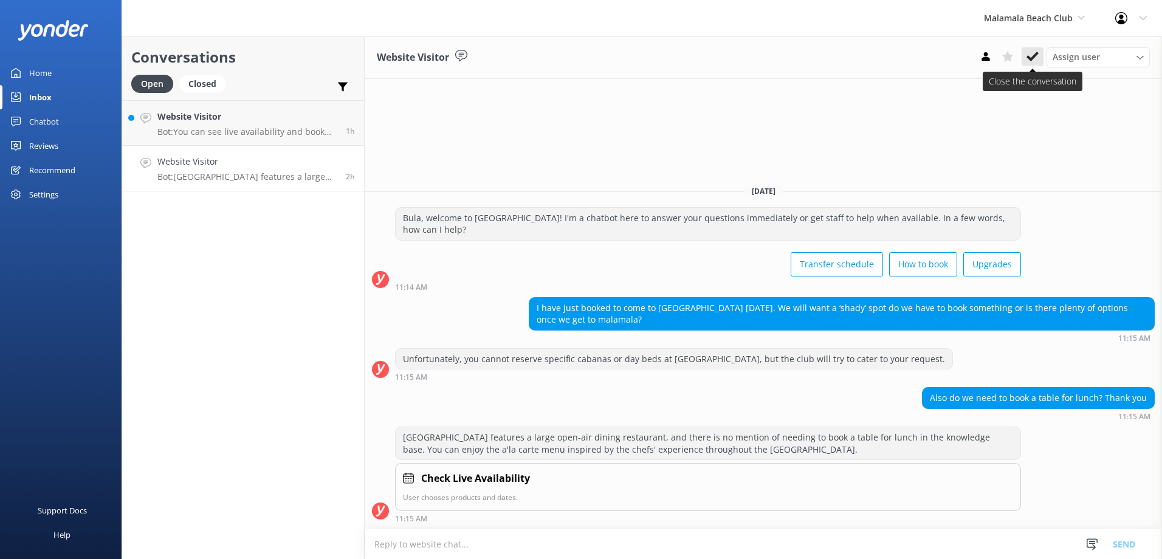
click at [1035, 53] on icon at bounding box center [1032, 56] width 12 height 12
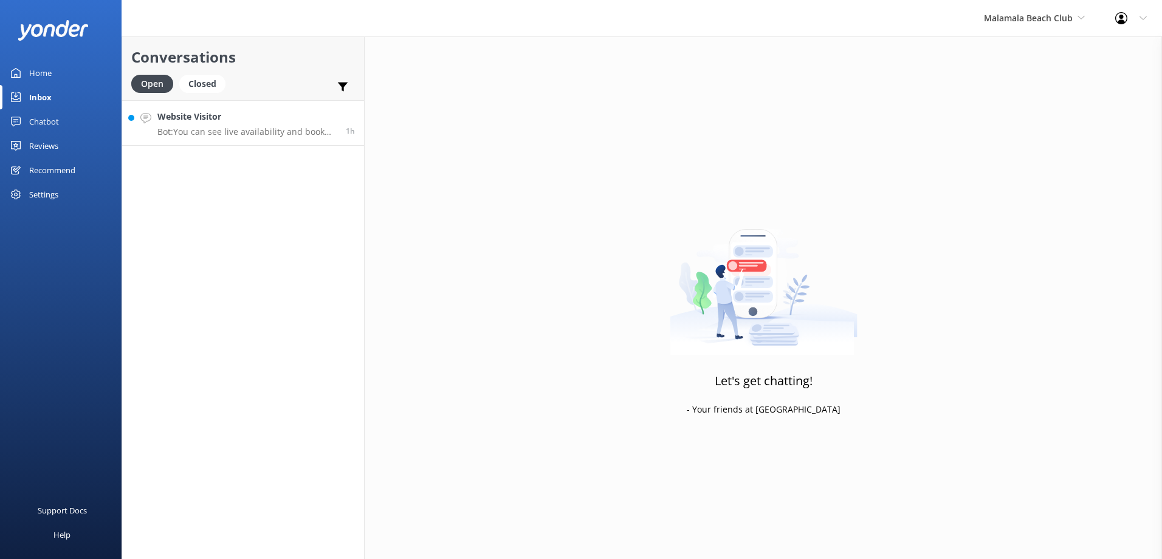
click at [289, 117] on h4 "Website Visitor" at bounding box center [246, 116] width 179 height 13
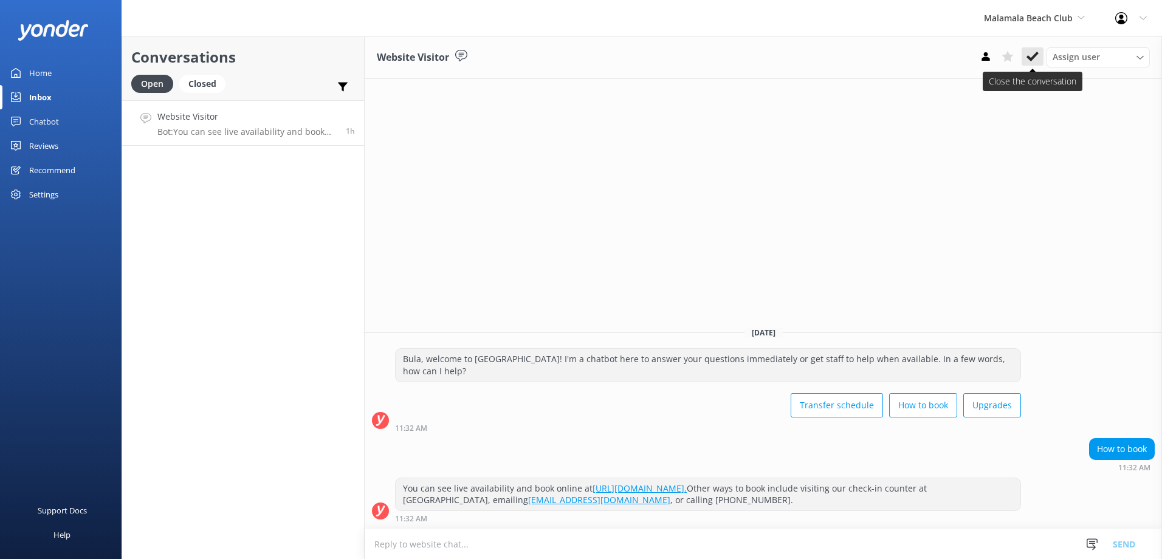
click at [1032, 54] on icon at bounding box center [1032, 56] width 12 height 12
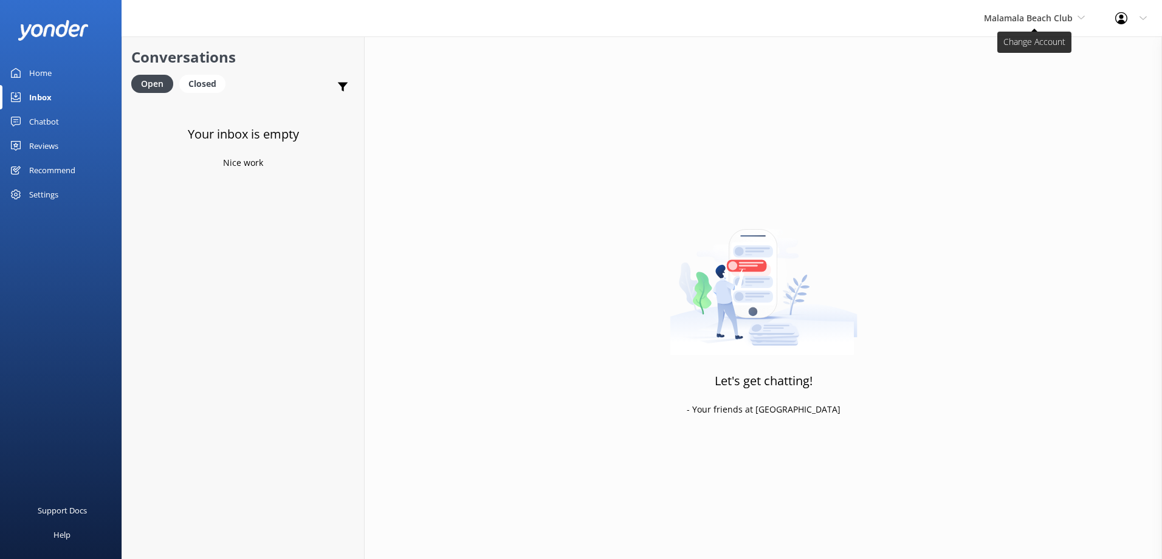
click at [1078, 19] on icon at bounding box center [1080, 17] width 7 height 7
click at [1023, 128] on link "Awesome Adventures Fiji" at bounding box center [1029, 138] width 122 height 29
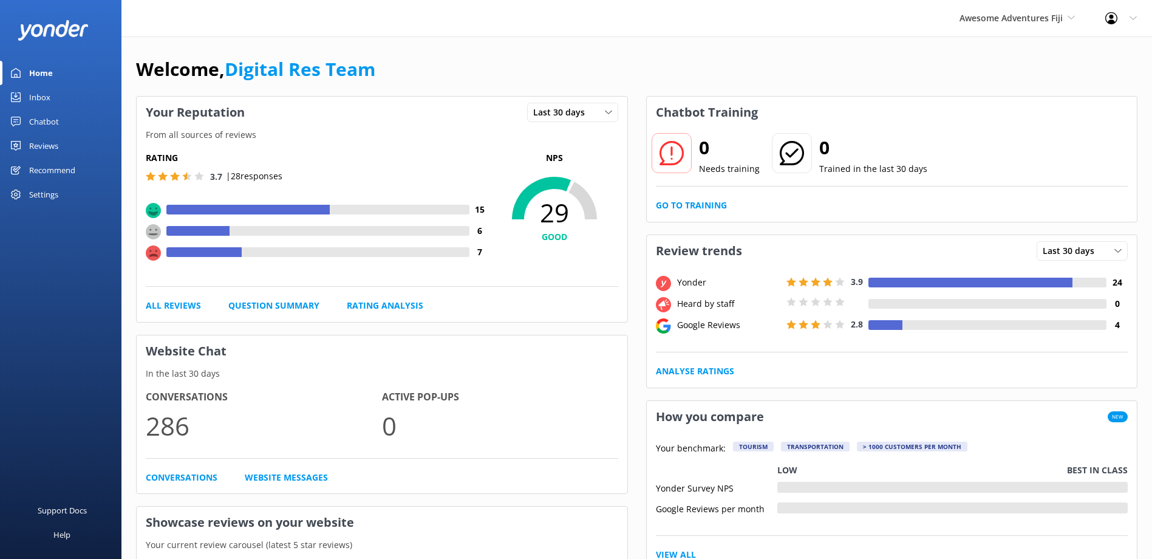
click at [37, 94] on div "Inbox" at bounding box center [39, 97] width 21 height 24
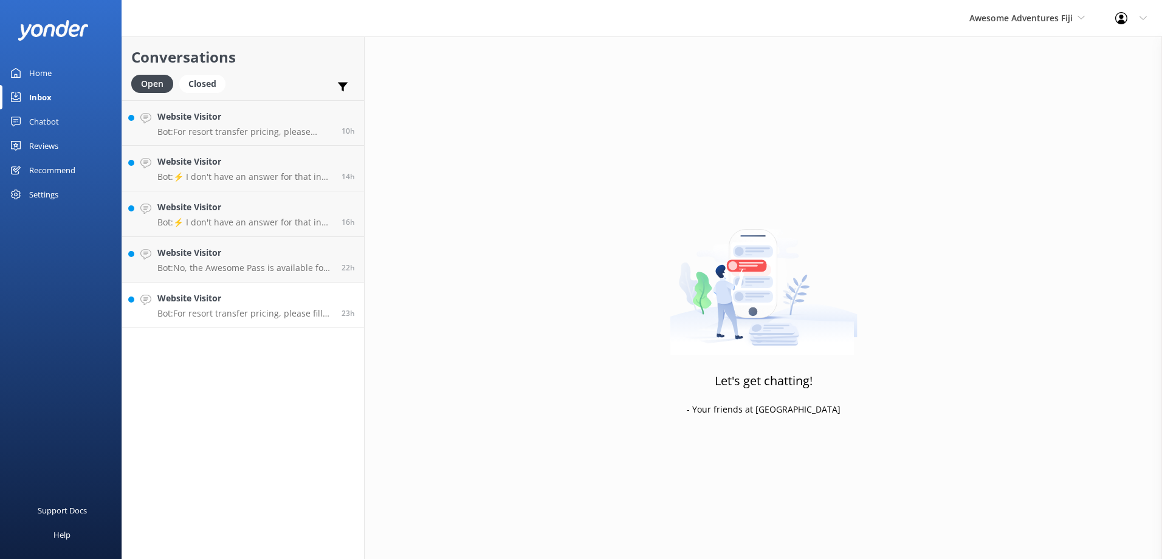
click at [315, 304] on h4 "Website Visitor" at bounding box center [244, 298] width 175 height 13
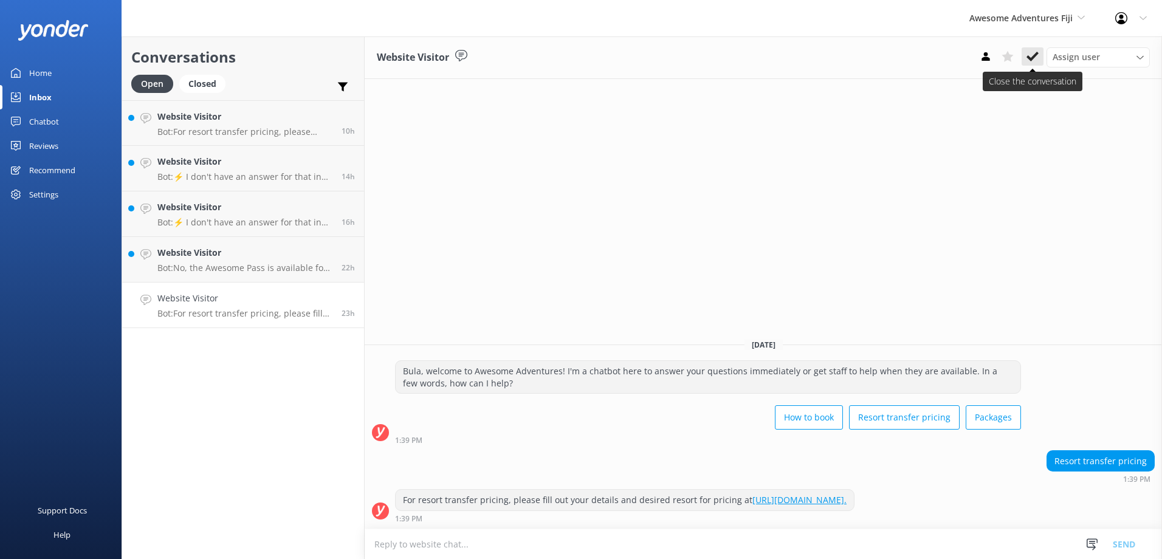
click at [1030, 59] on use at bounding box center [1032, 57] width 12 height 10
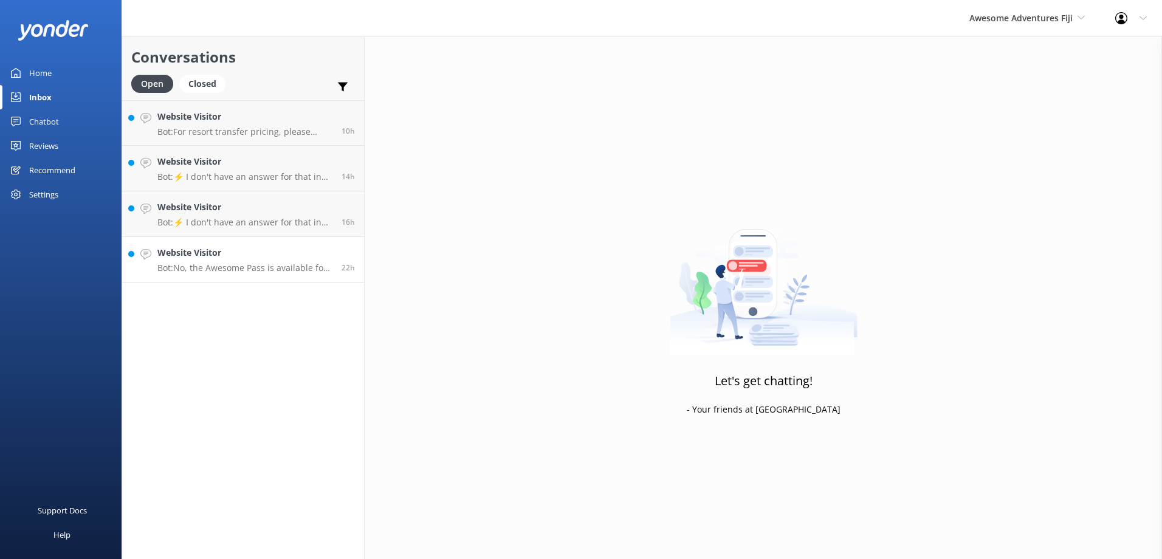
click at [315, 247] on h4 "Website Visitor" at bounding box center [244, 252] width 175 height 13
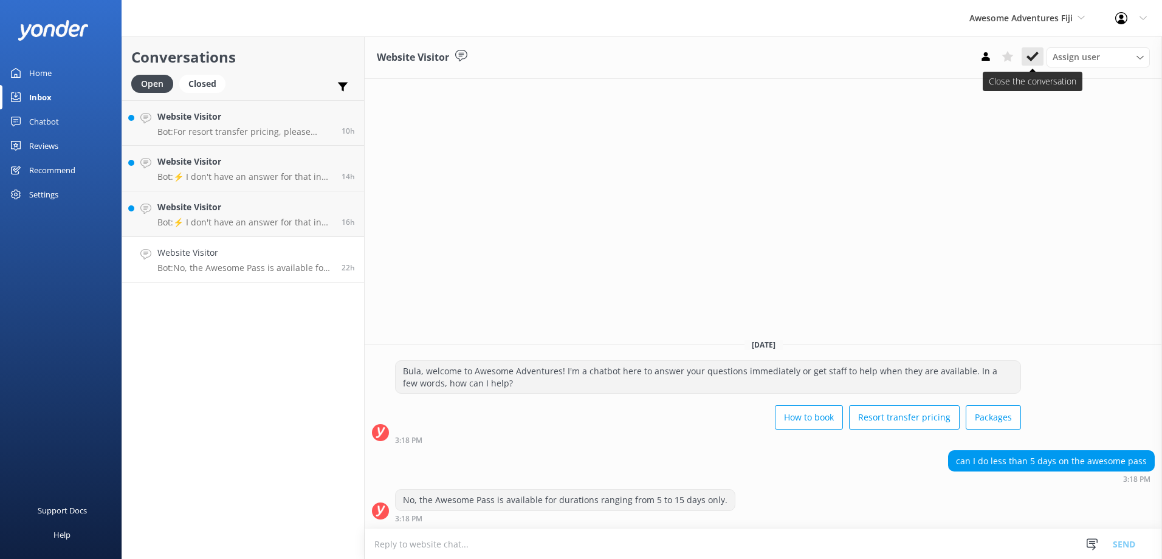
click at [1031, 60] on use at bounding box center [1032, 57] width 12 height 10
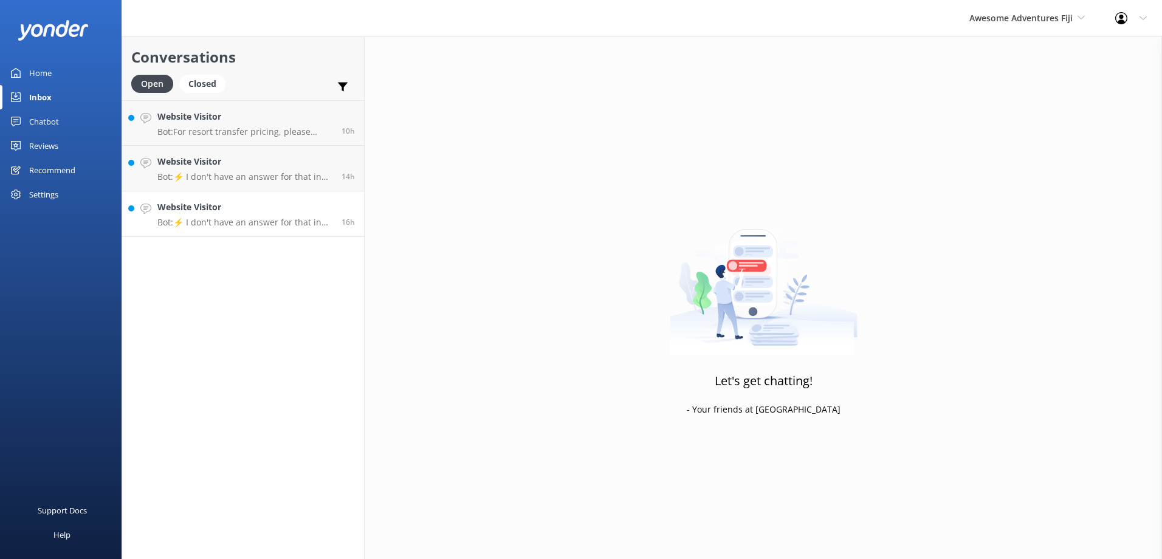
click at [349, 205] on div "16h" at bounding box center [343, 213] width 22 height 27
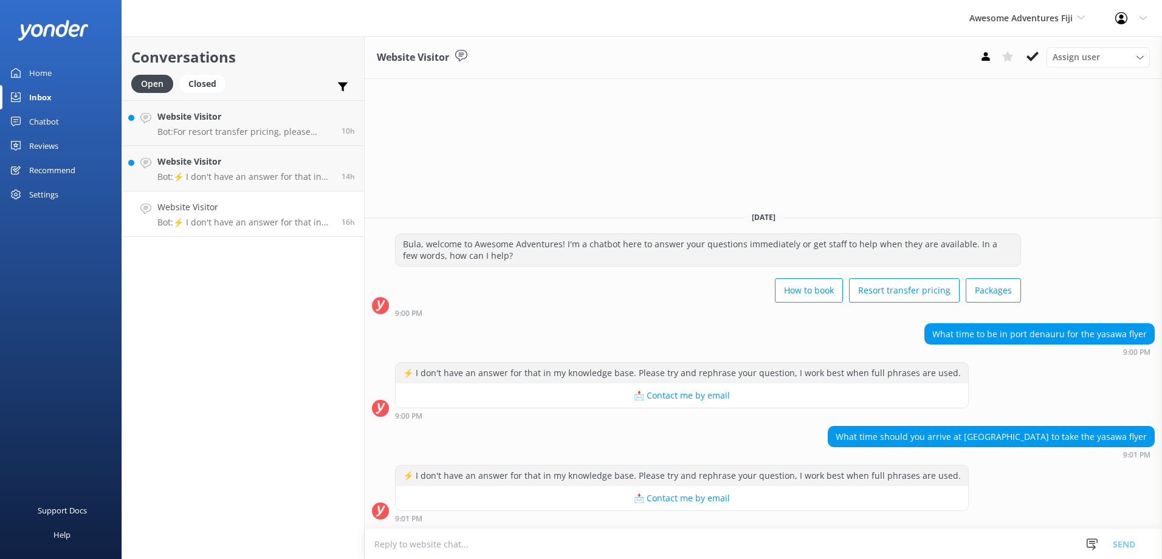
click at [533, 542] on textarea at bounding box center [763, 544] width 797 height 30
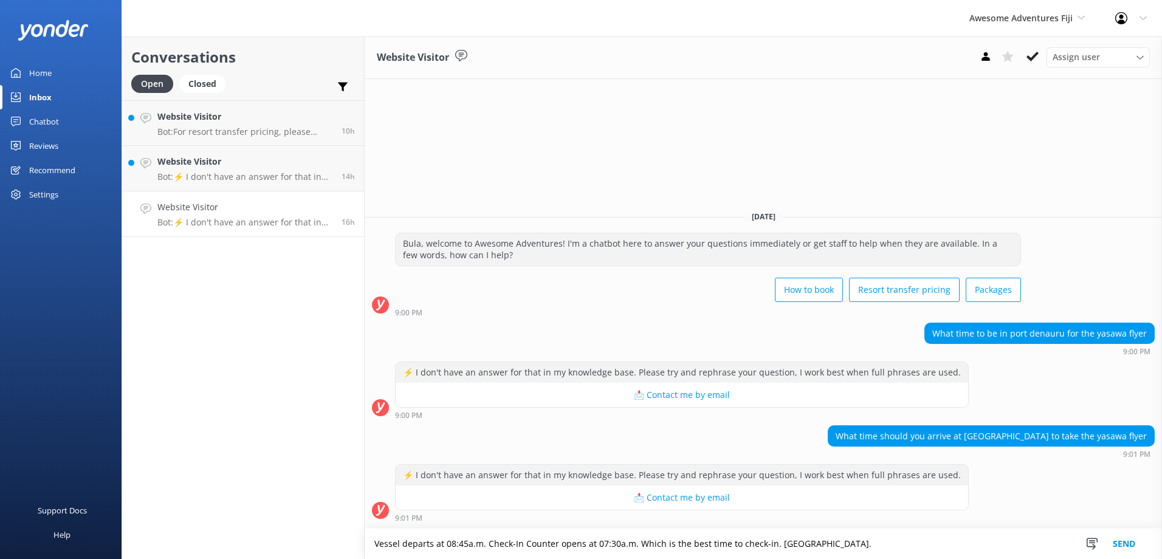
type textarea "Vessel departs at 08:45a.m. Check-In Counter opens at 07:30a.m. Which is the be…"
click at [1118, 541] on button "Send" at bounding box center [1124, 544] width 46 height 30
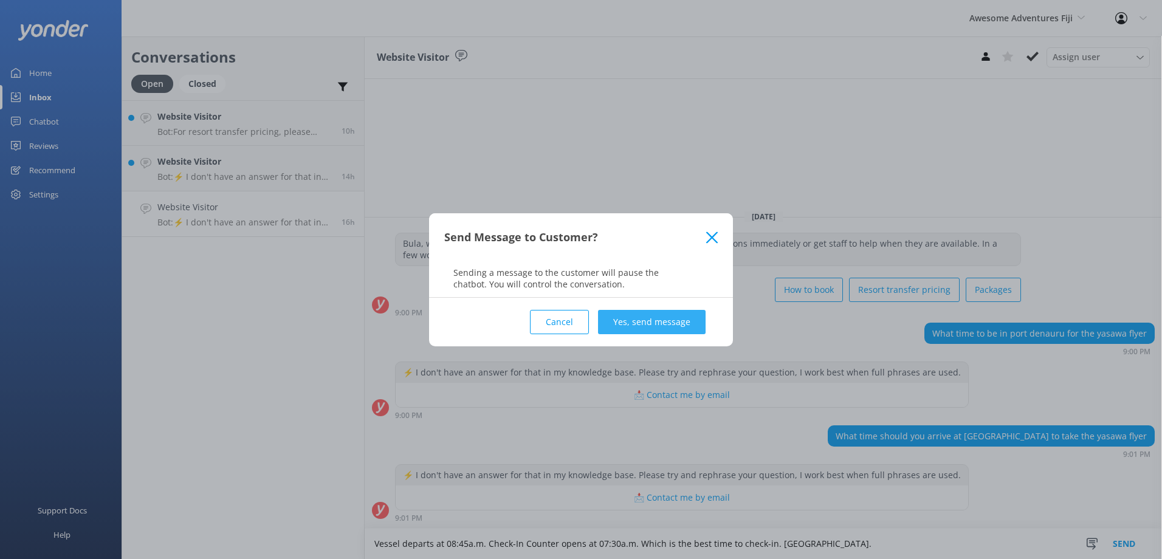
click at [632, 318] on button "Yes, send message" at bounding box center [652, 322] width 108 height 24
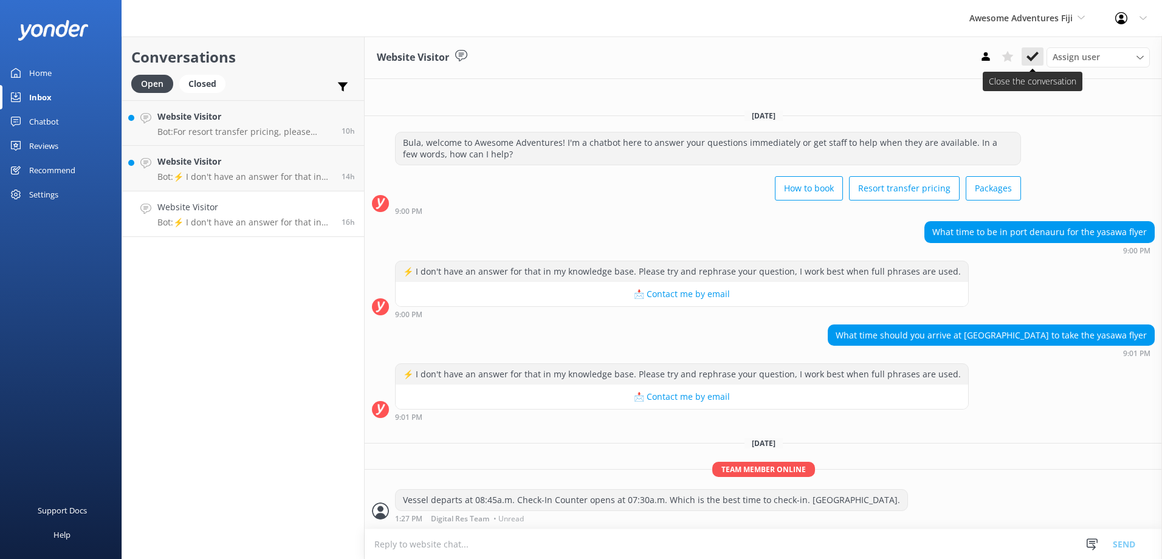
click at [1030, 53] on icon at bounding box center [1032, 56] width 12 height 12
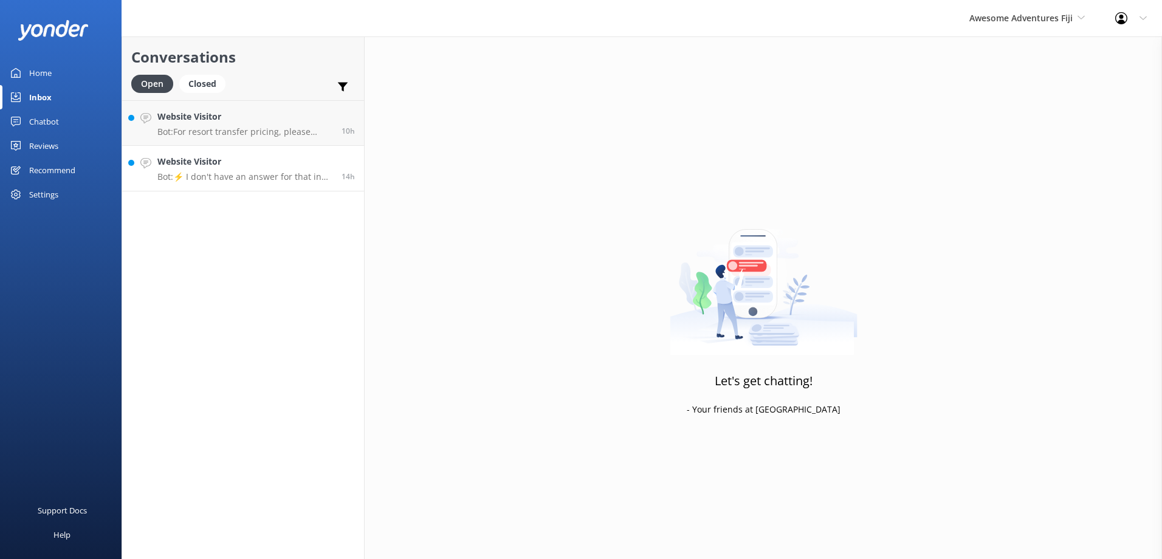
click at [256, 160] on h4 "Website Visitor" at bounding box center [244, 161] width 175 height 13
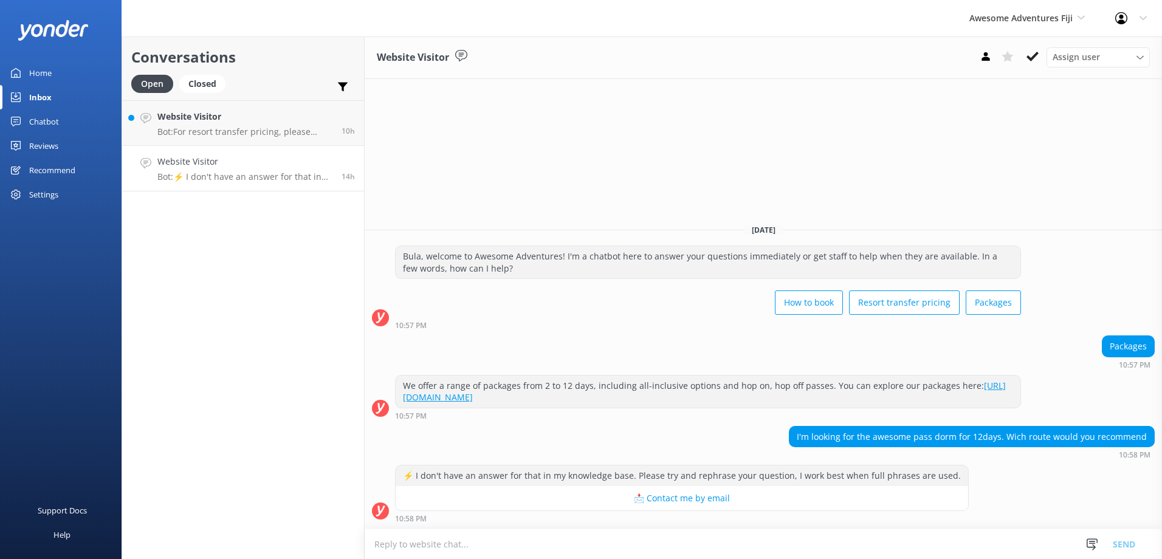
click at [447, 549] on textarea at bounding box center [763, 544] width 797 height 30
paste textarea "Should you require any further assistance, please contact & liaise directly wit…"
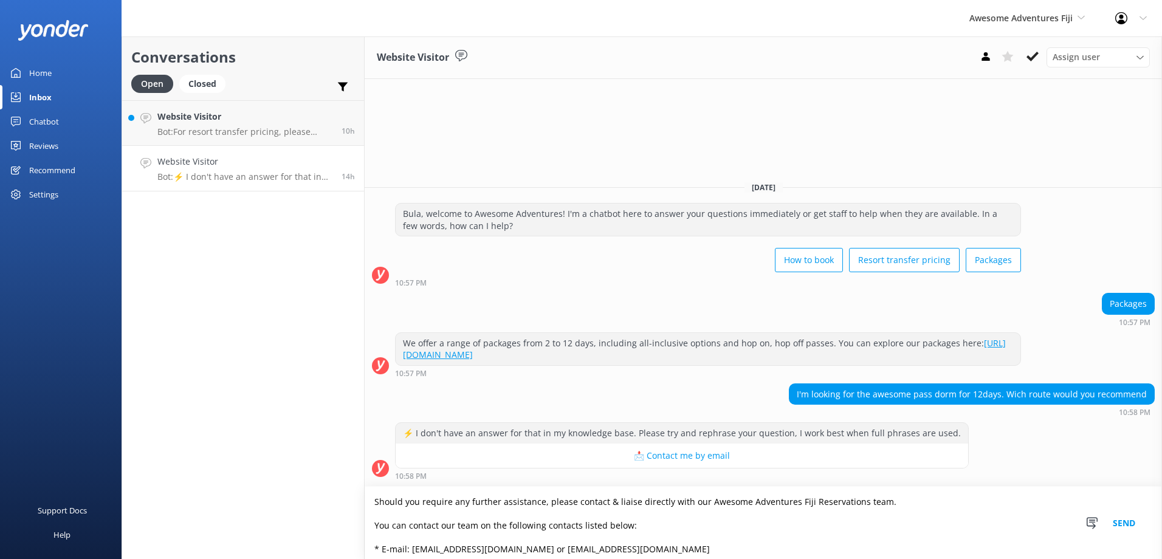
type textarea "Should you require any further assistance, please contact & liaise directly wit…"
click at [1137, 521] on button "Send" at bounding box center [1124, 523] width 46 height 72
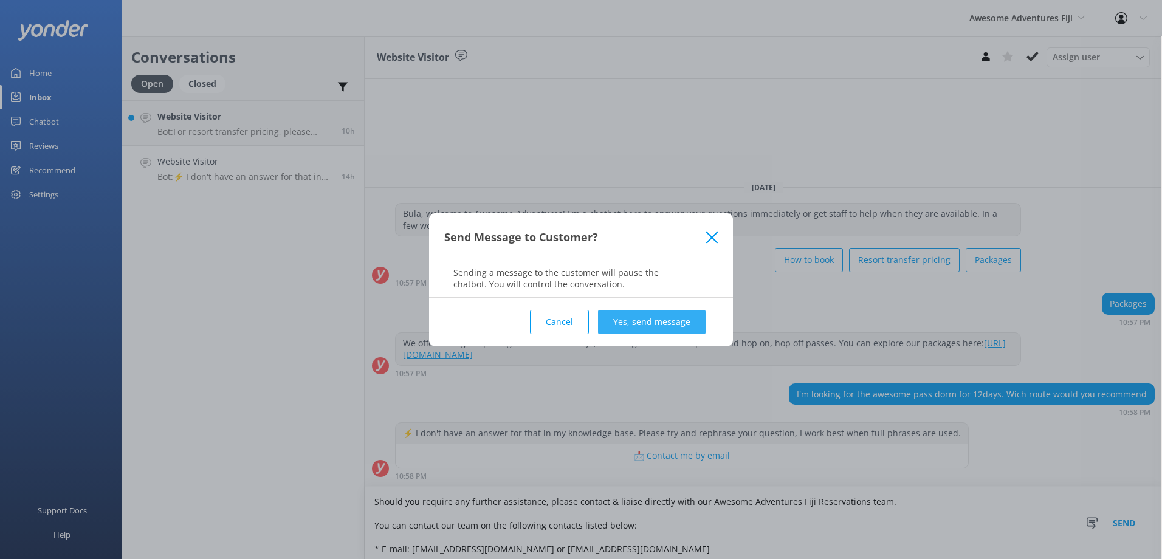
click at [685, 320] on button "Yes, send message" at bounding box center [652, 322] width 108 height 24
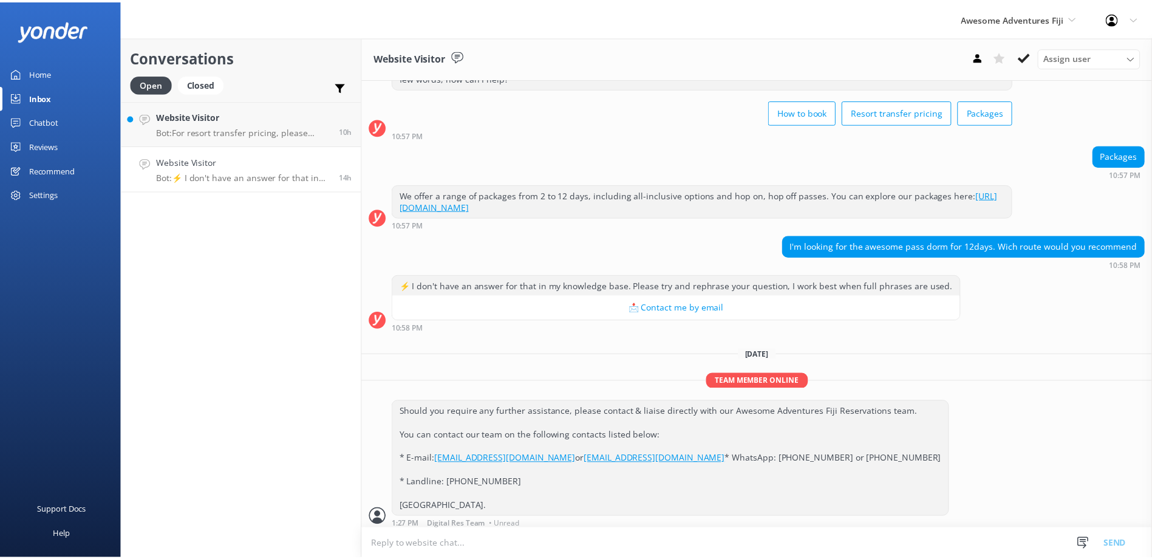
scroll to position [86, 0]
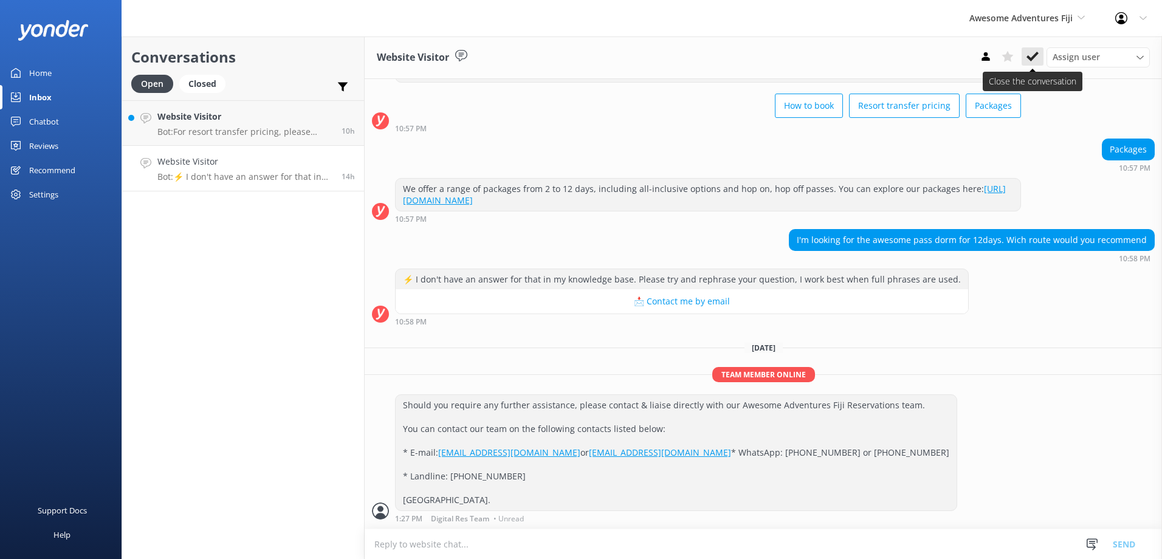
click at [1032, 56] on icon at bounding box center [1032, 56] width 12 height 12
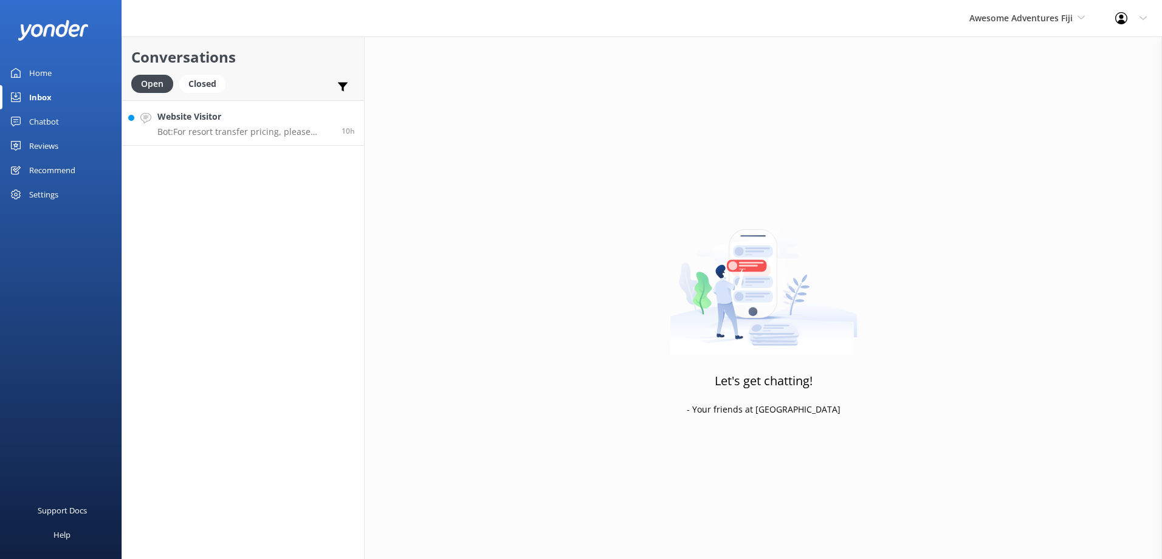
click at [275, 121] on h4 "Website Visitor" at bounding box center [244, 116] width 175 height 13
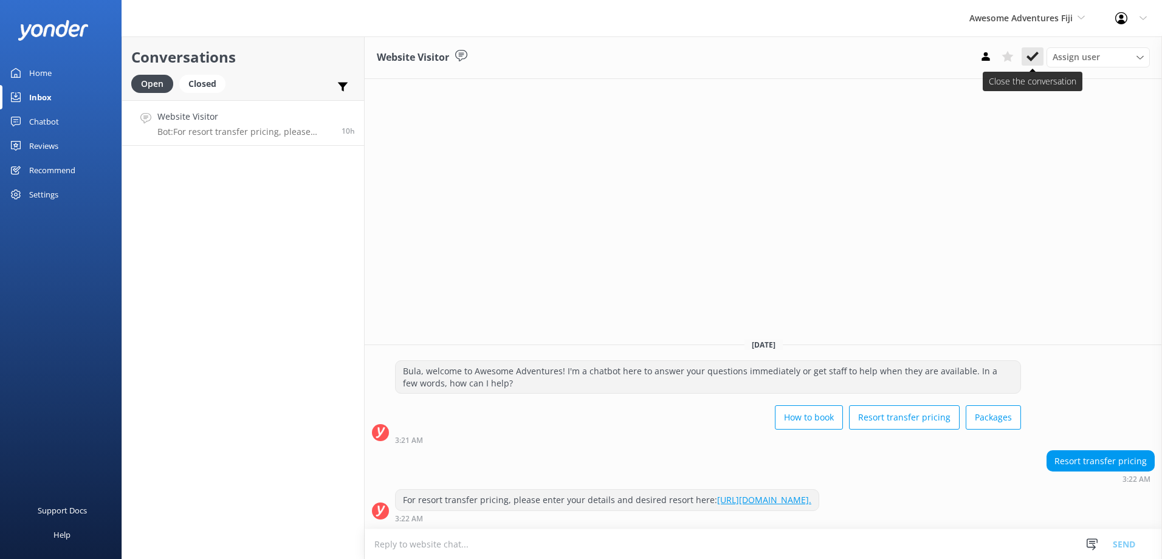
click at [1035, 51] on icon at bounding box center [1032, 56] width 12 height 12
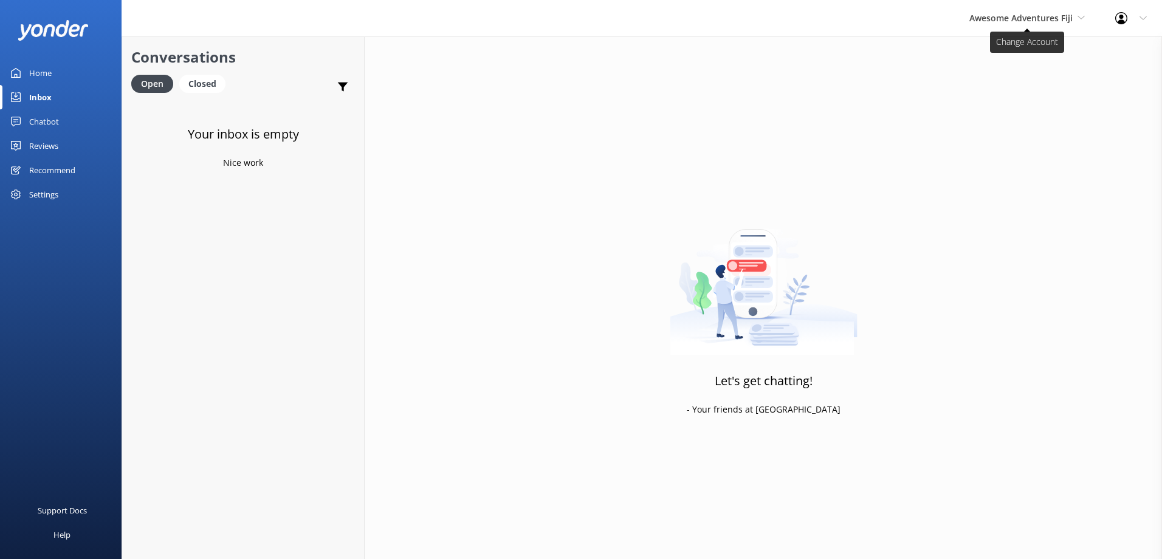
click at [1055, 22] on span "Awesome Adventures Fiji" at bounding box center [1020, 18] width 103 height 12
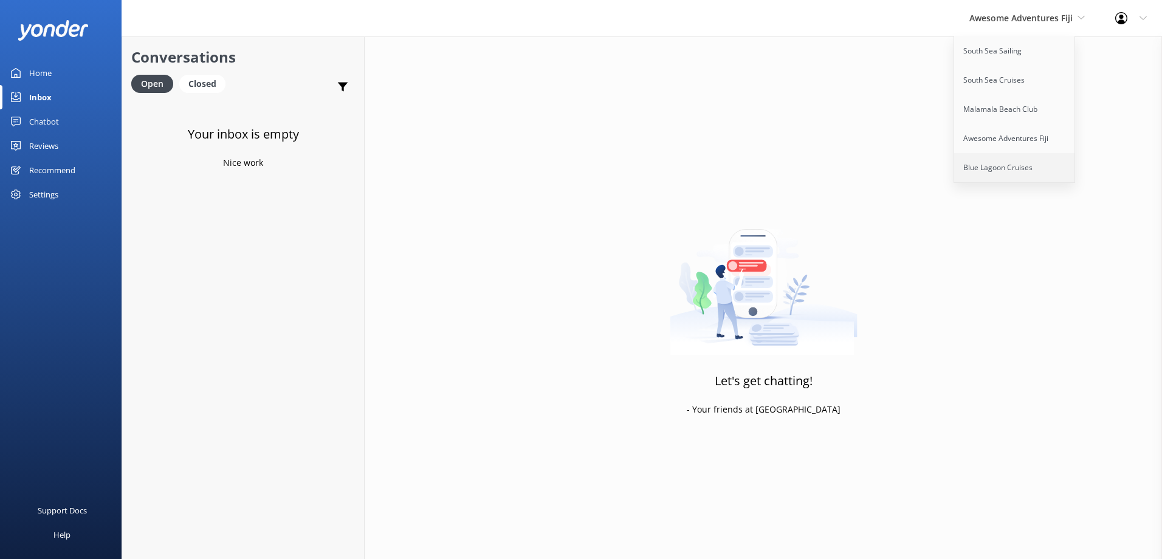
click at [978, 169] on link "Blue Lagoon Cruises" at bounding box center [1015, 167] width 122 height 29
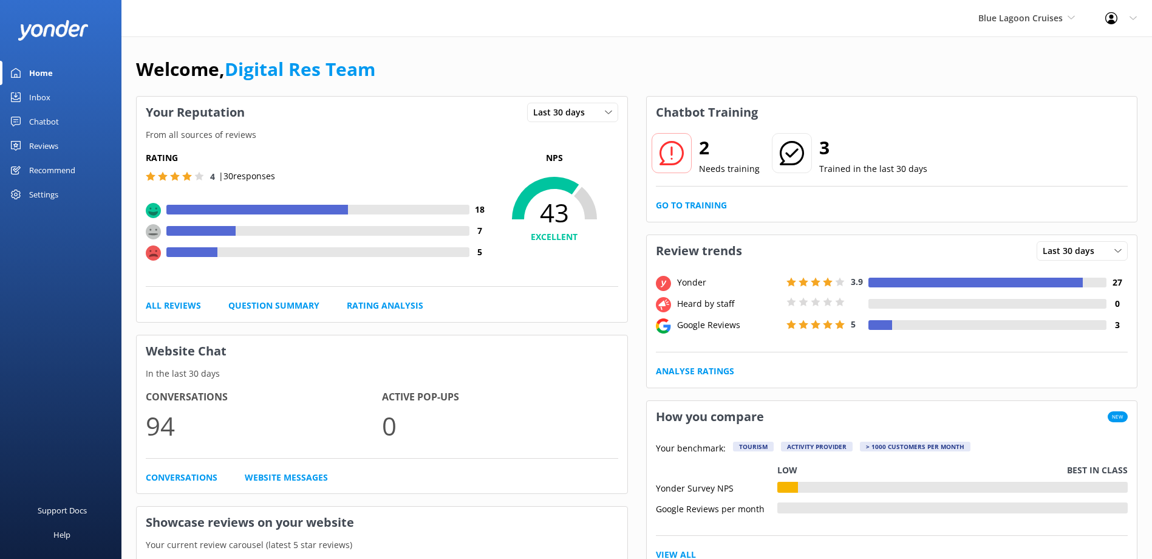
click at [41, 96] on div "Inbox" at bounding box center [39, 97] width 21 height 24
